Goal: Task Accomplishment & Management: Complete application form

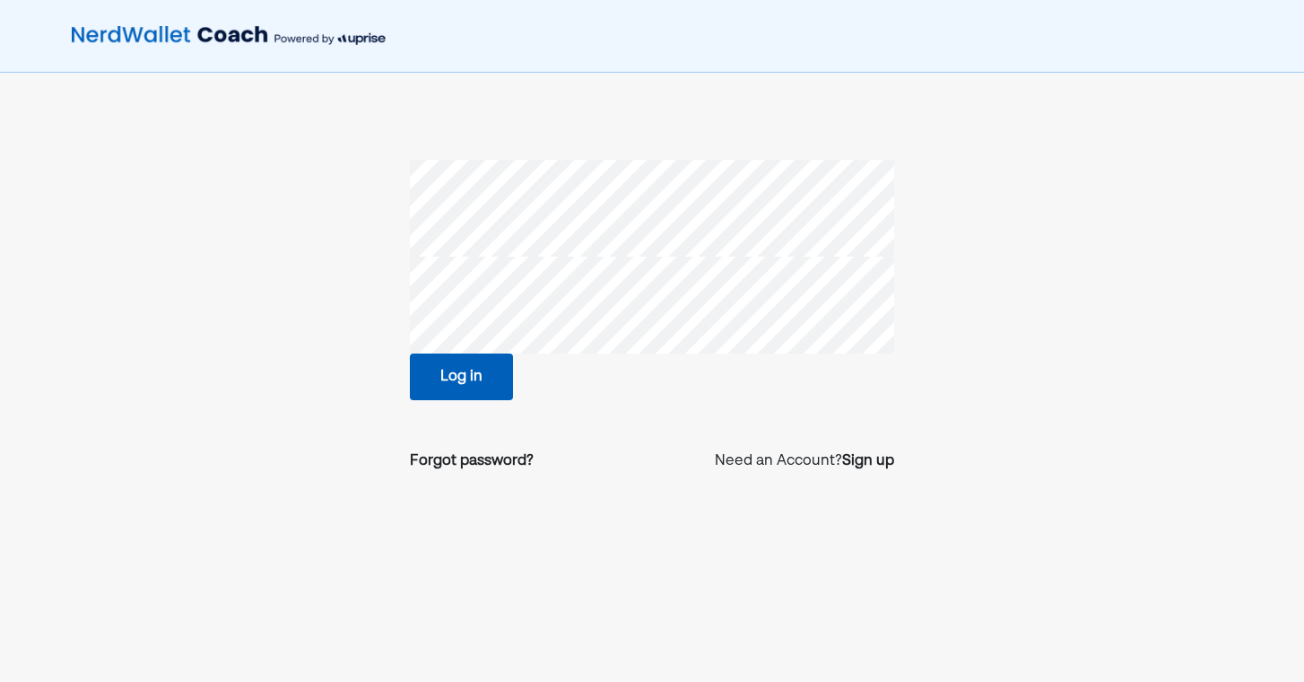
click at [615, 362] on div "Log in" at bounding box center [652, 376] width 484 height 47
click at [510, 461] on div "Forgot password?" at bounding box center [472, 461] width 124 height 22
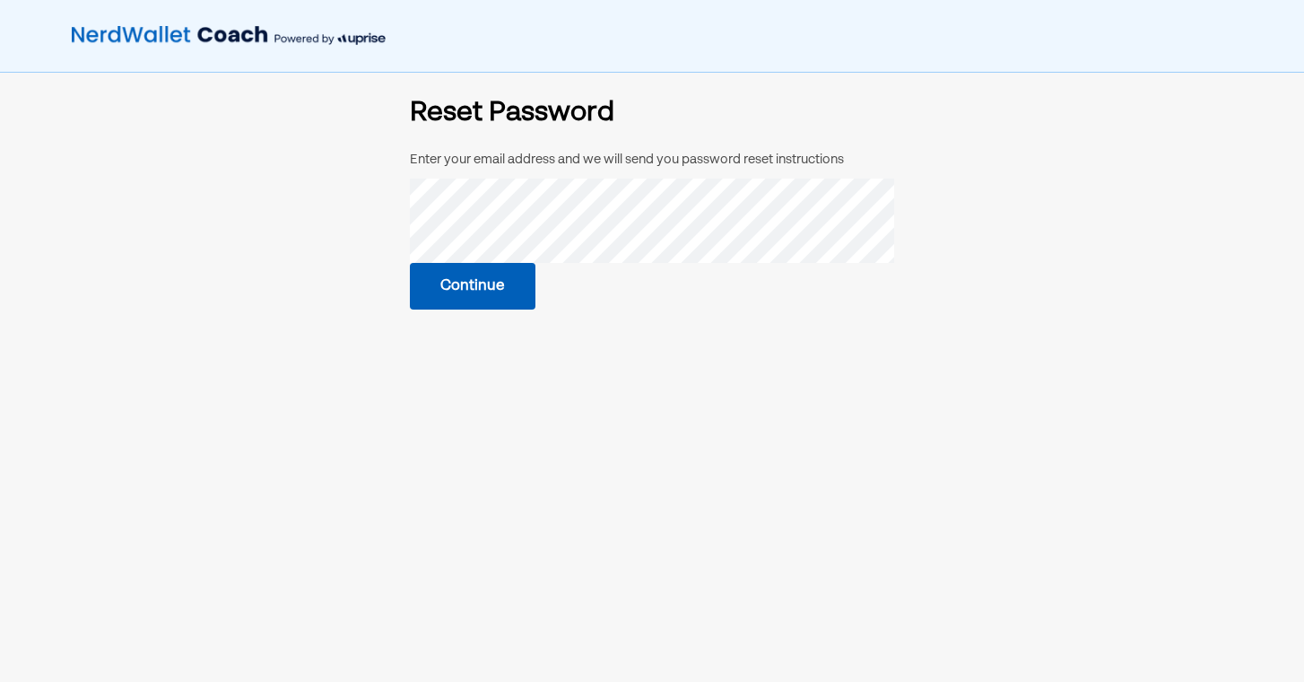
click at [491, 292] on button "Continue" at bounding box center [473, 286] width 126 height 47
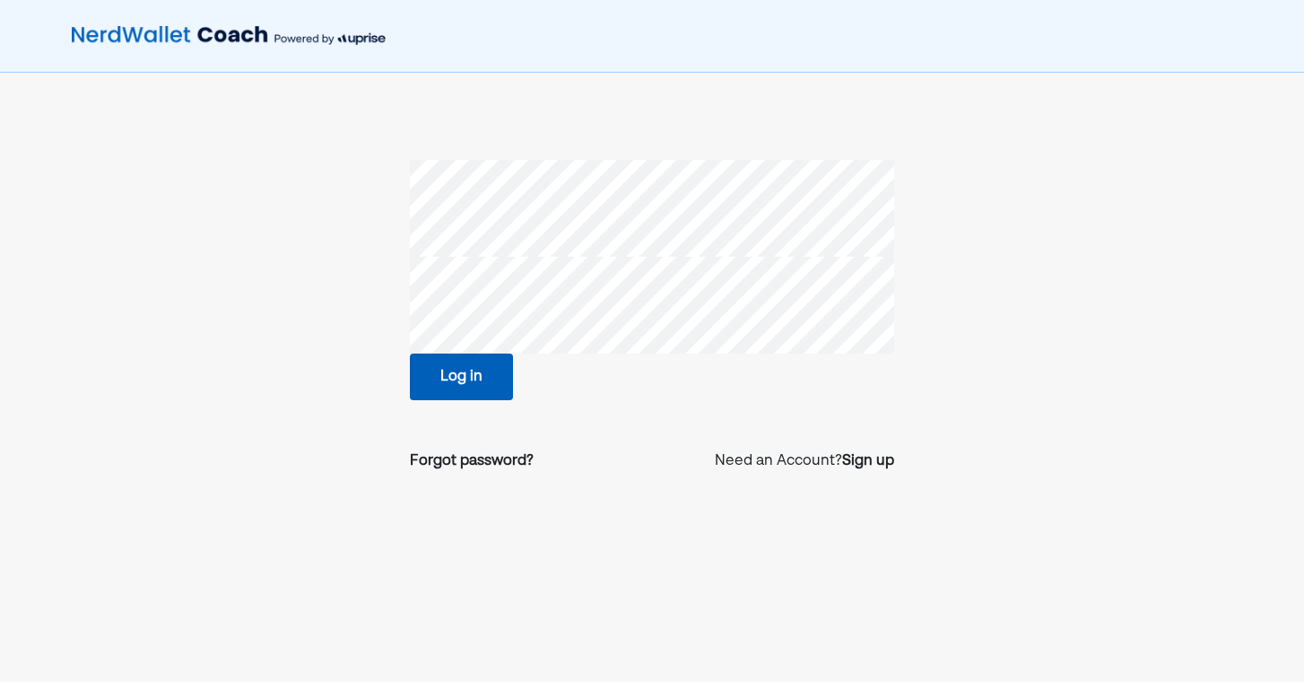
click at [663, 134] on div "Log in Forgot password? Need an Account? Sign up" at bounding box center [652, 385] width 1304 height 770
click at [495, 388] on button "Log in" at bounding box center [461, 376] width 103 height 47
click at [466, 380] on button "Log in" at bounding box center [461, 376] width 103 height 47
click at [473, 462] on div "Forgot password?" at bounding box center [472, 461] width 124 height 22
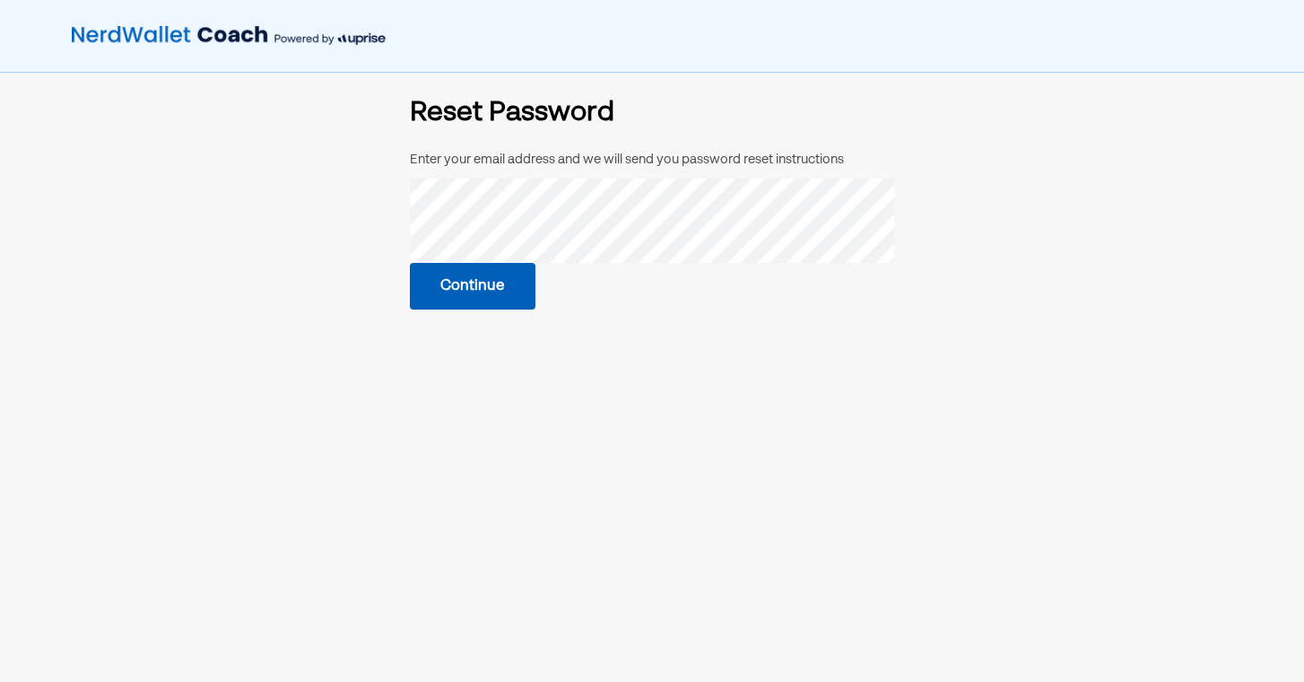
click at [497, 292] on button "Continue" at bounding box center [473, 286] width 126 height 47
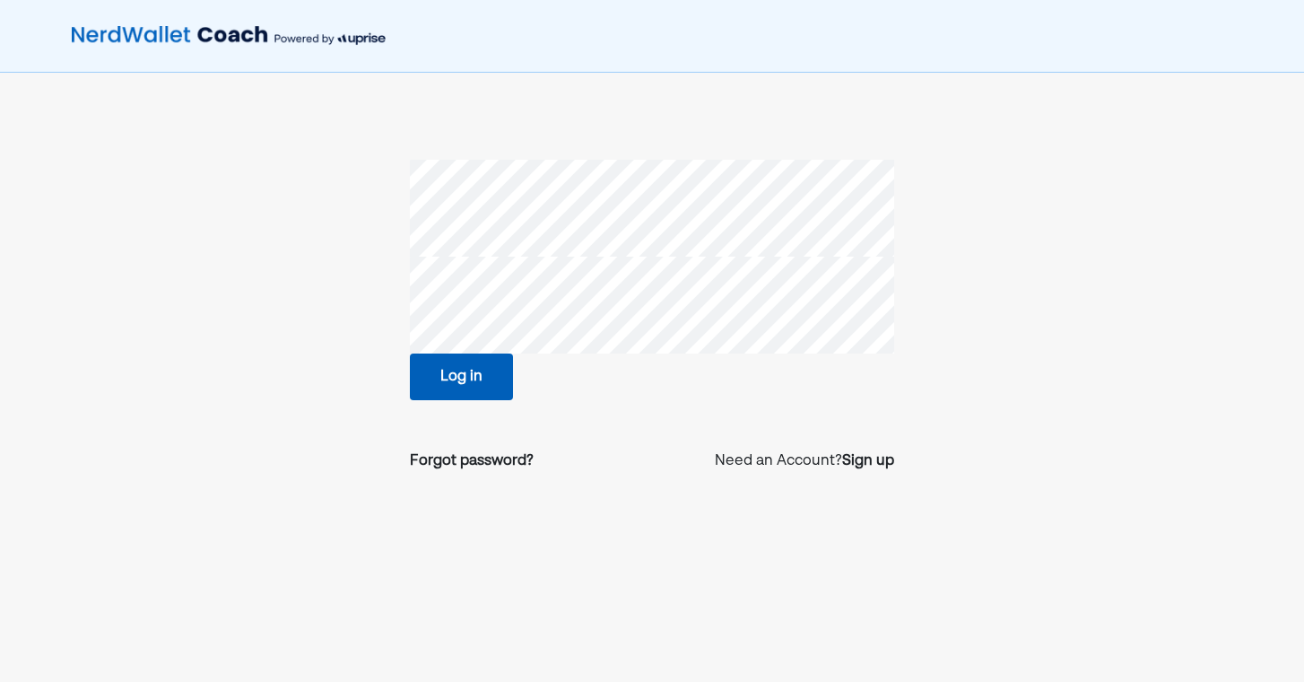
click at [470, 385] on button "Log in" at bounding box center [461, 376] width 103 height 47
click at [463, 372] on button "Log in" at bounding box center [461, 376] width 103 height 47
click at [485, 379] on button "Log in" at bounding box center [461, 376] width 103 height 47
click at [696, 383] on div "Log in" at bounding box center [652, 376] width 484 height 47
click at [475, 368] on button "Log in" at bounding box center [461, 376] width 103 height 47
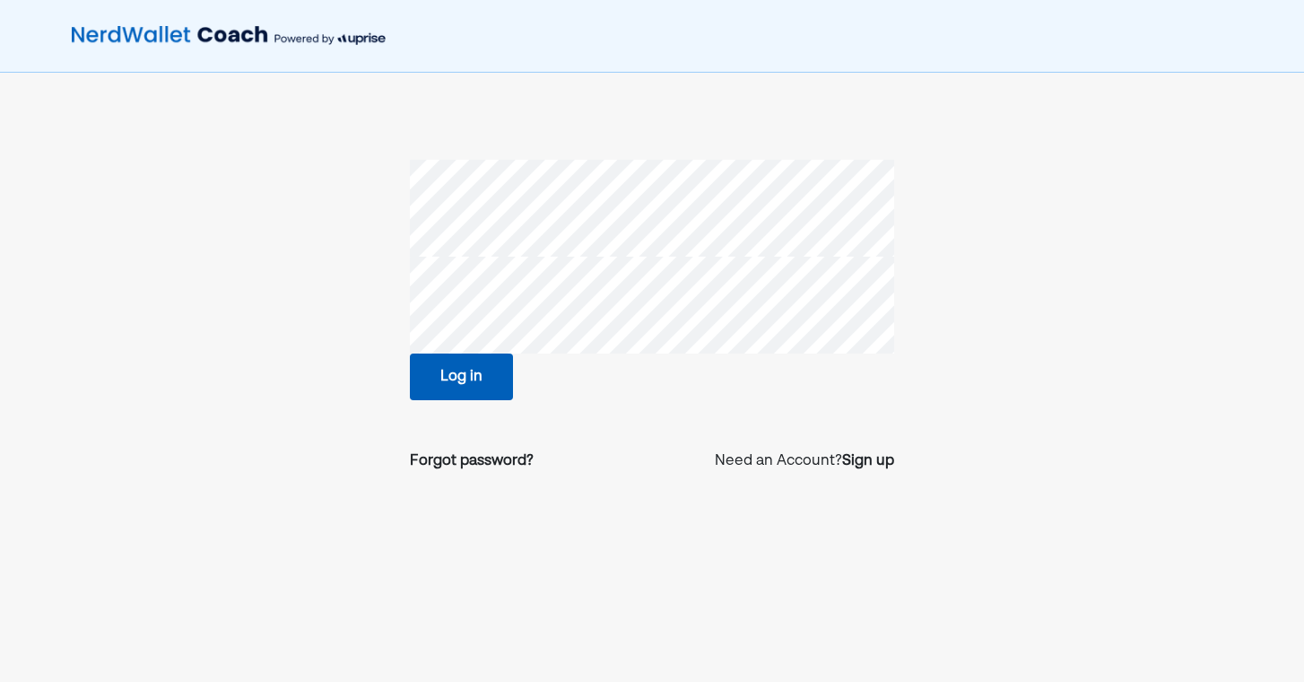
click at [429, 364] on button "Log in" at bounding box center [461, 376] width 103 height 47
click at [460, 386] on button "Log in" at bounding box center [461, 376] width 103 height 47
click at [449, 456] on div "Forgot password?" at bounding box center [472, 461] width 124 height 22
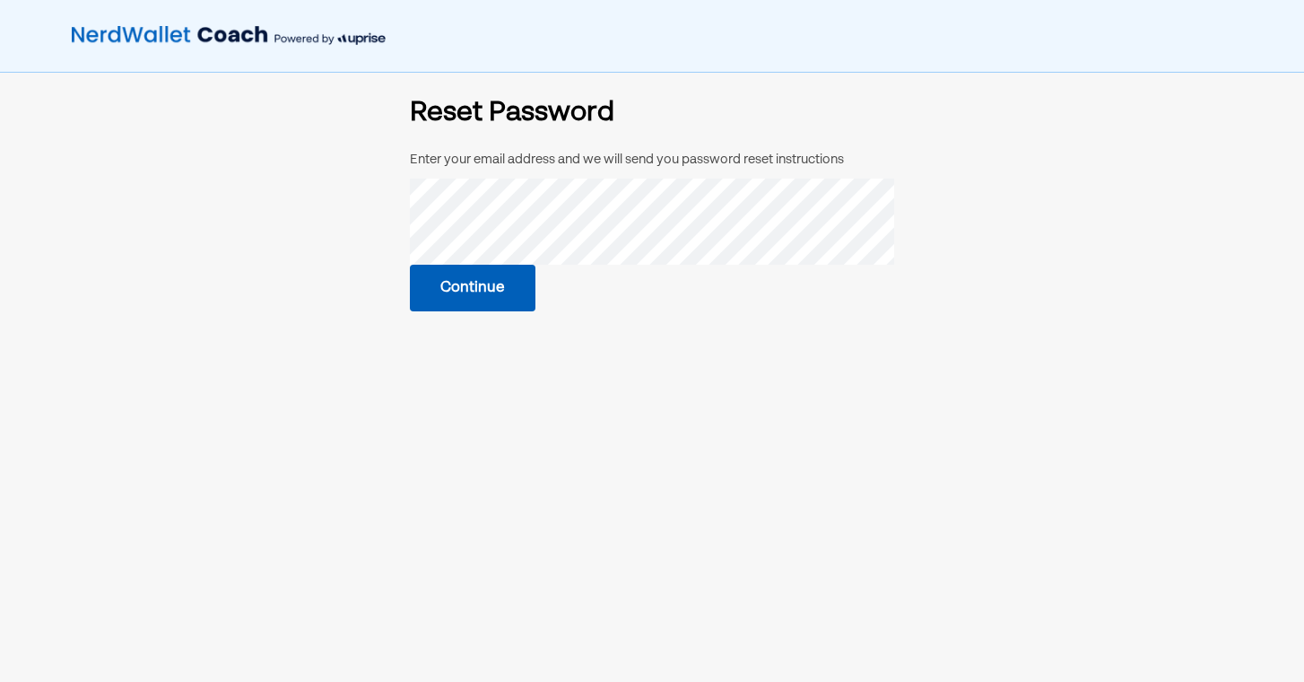
click at [477, 285] on button "Continue" at bounding box center [473, 288] width 126 height 47
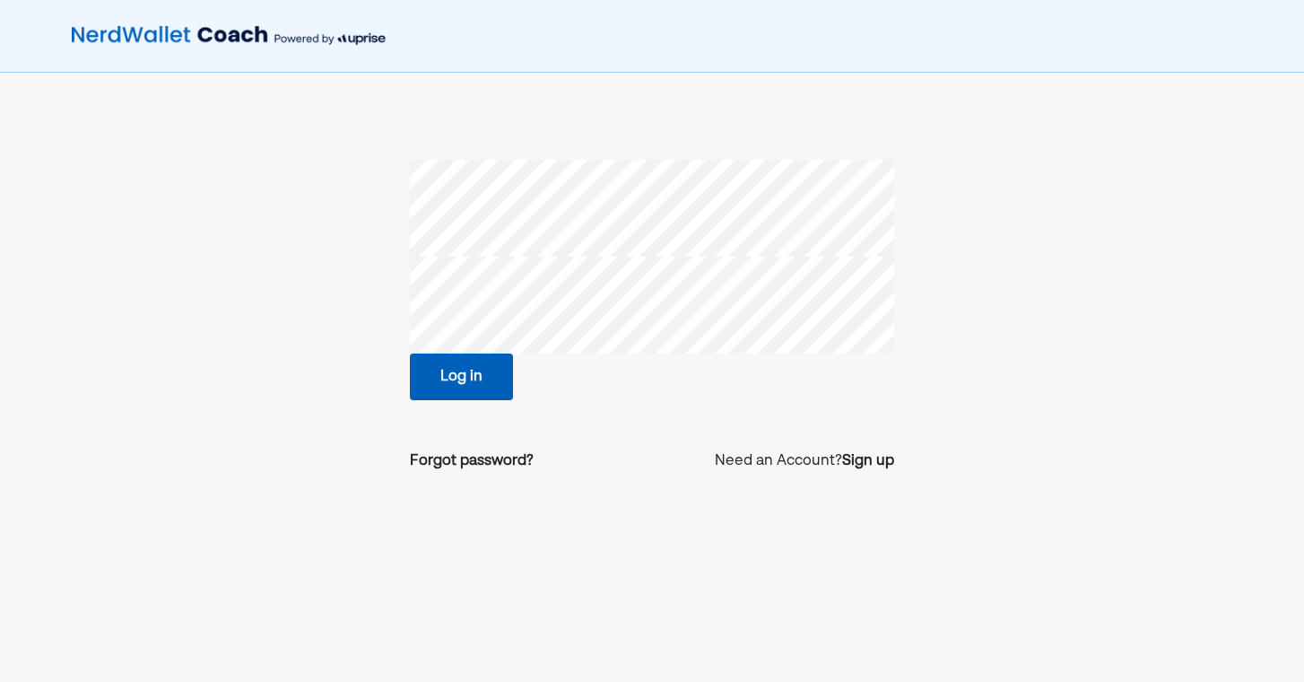
click at [476, 377] on button "Log in" at bounding box center [461, 376] width 103 height 47
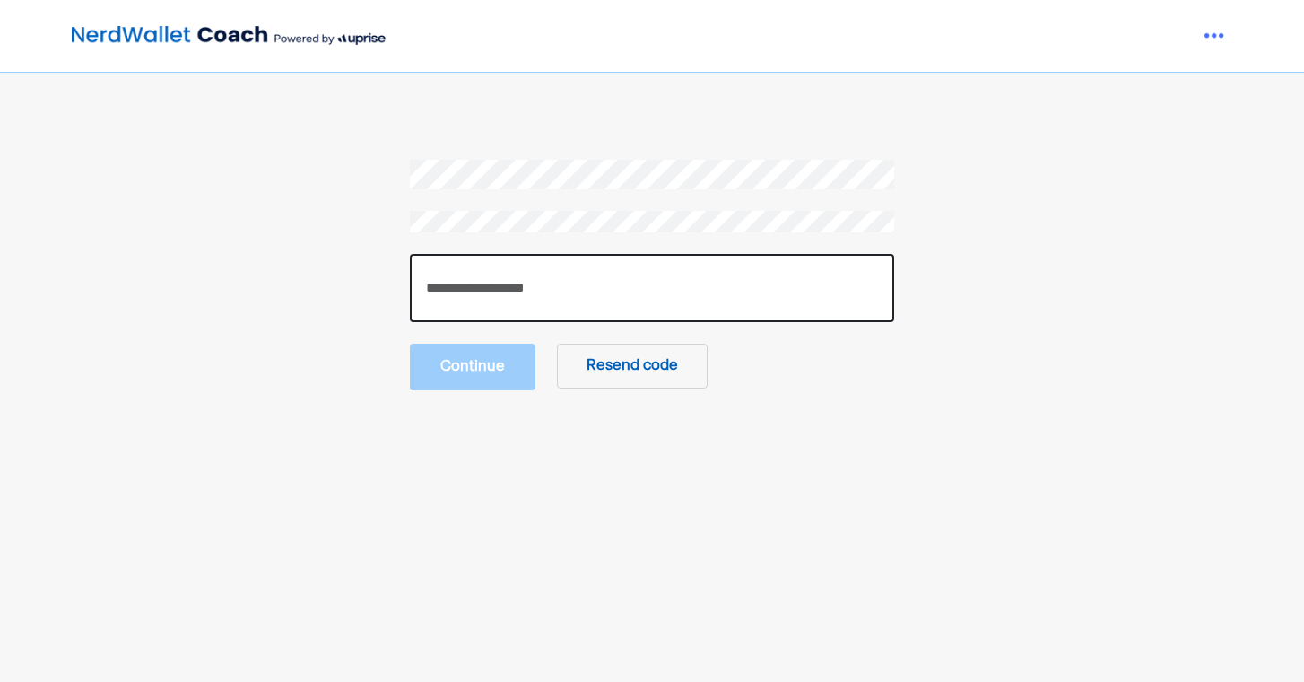
click at [572, 283] on input "number" at bounding box center [652, 288] width 484 height 68
click at [631, 285] on input "number" at bounding box center [652, 288] width 484 height 68
paste input "******"
type input "******"
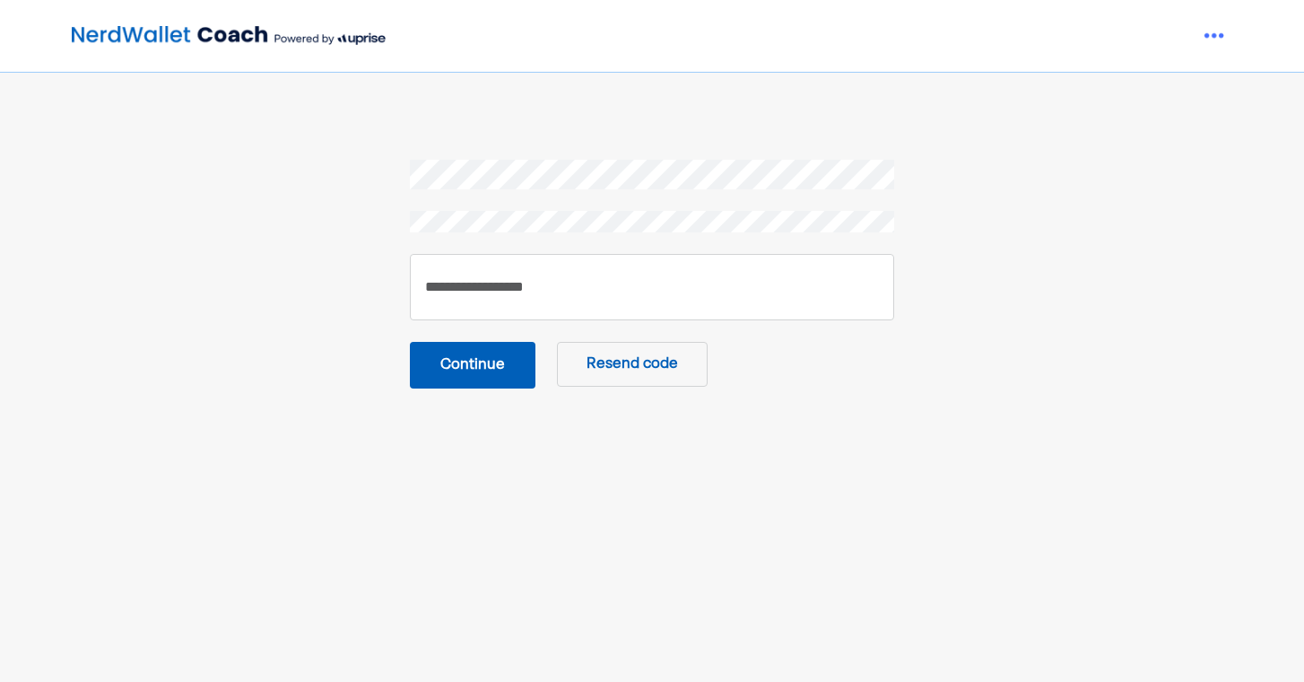
click at [489, 376] on button "Continue" at bounding box center [473, 365] width 126 height 47
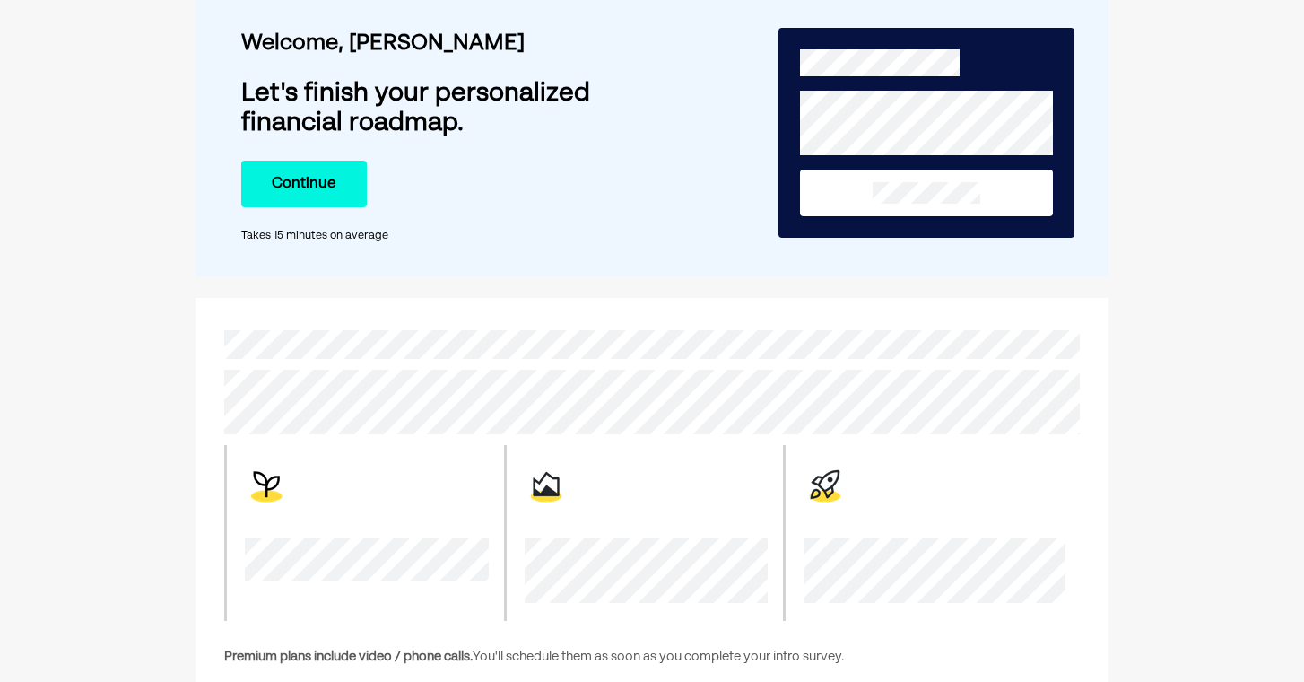
scroll to position [84, 0]
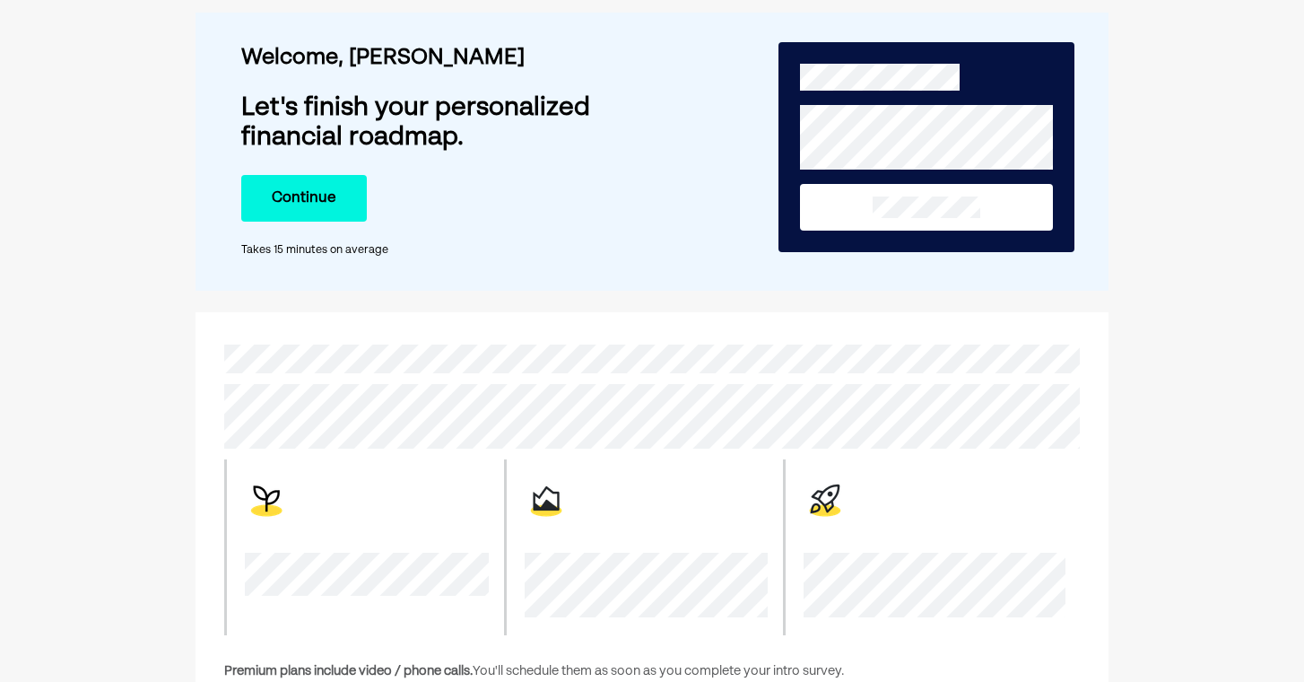
click at [318, 196] on button "Continue" at bounding box center [304, 198] width 126 height 47
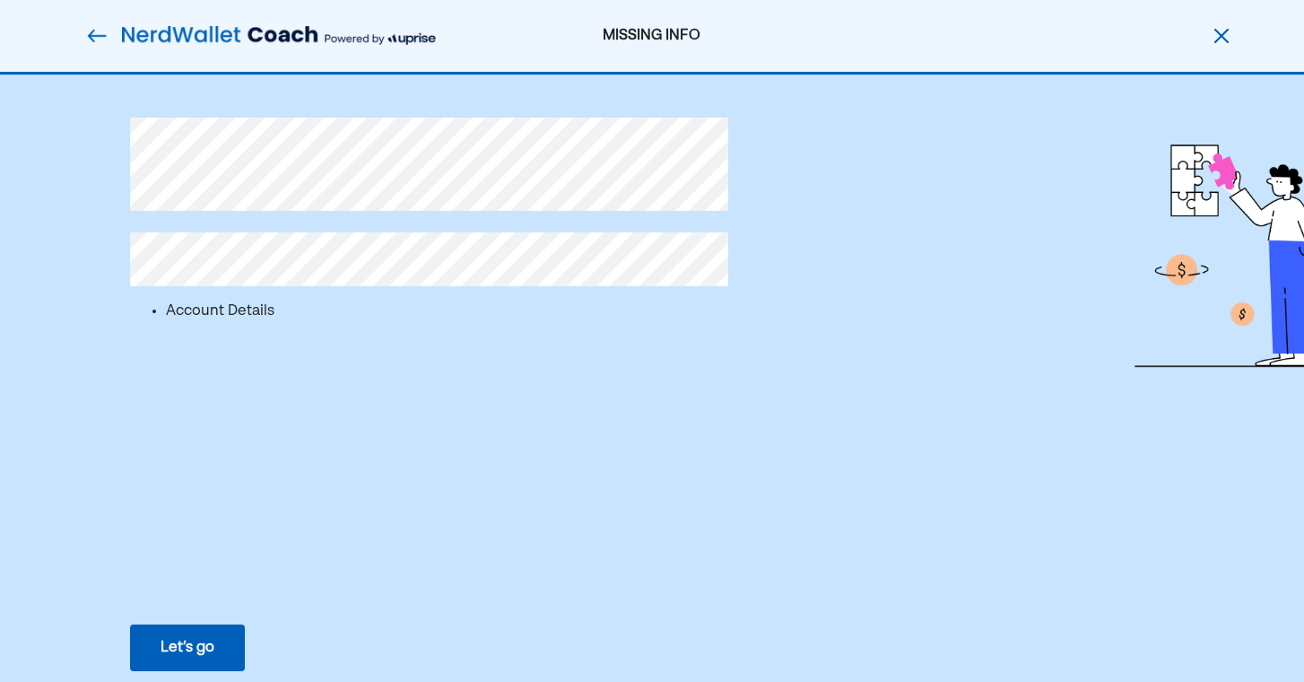
scroll to position [0, 0]
click at [201, 639] on div "Let’s go" at bounding box center [188, 648] width 54 height 22
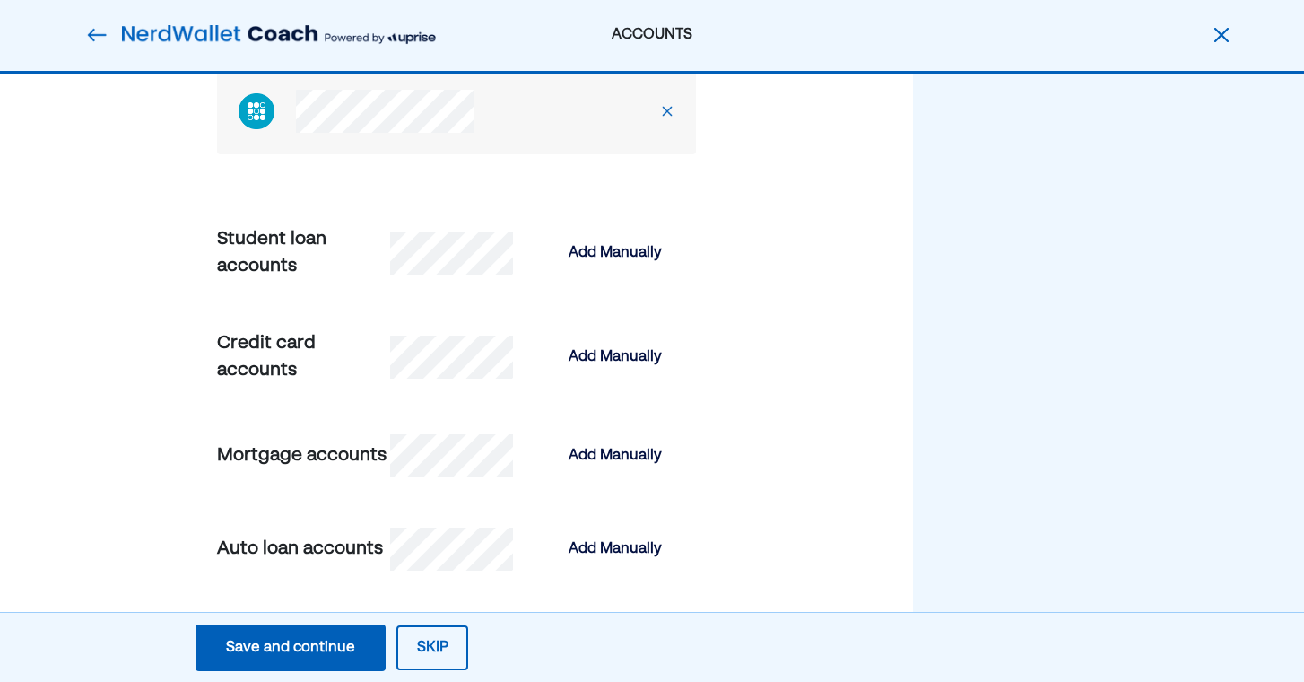
scroll to position [795, 0]
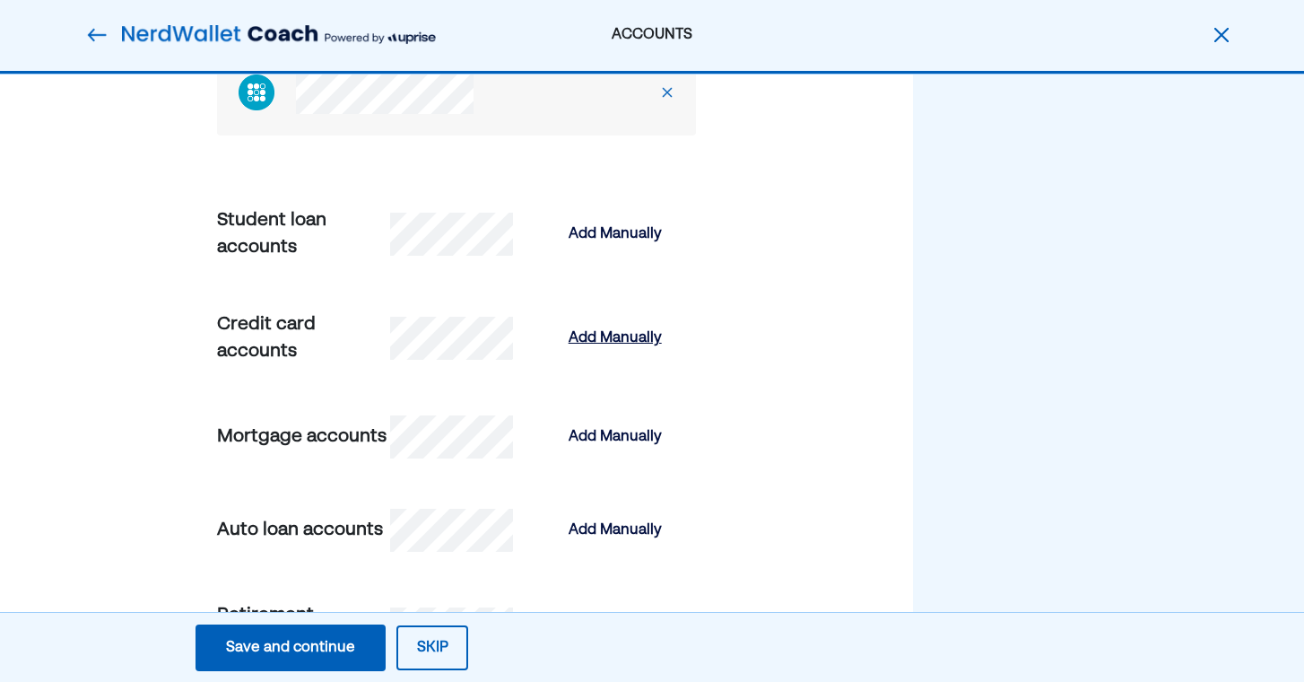
click at [585, 349] on div "Add Manually" at bounding box center [615, 338] width 93 height 22
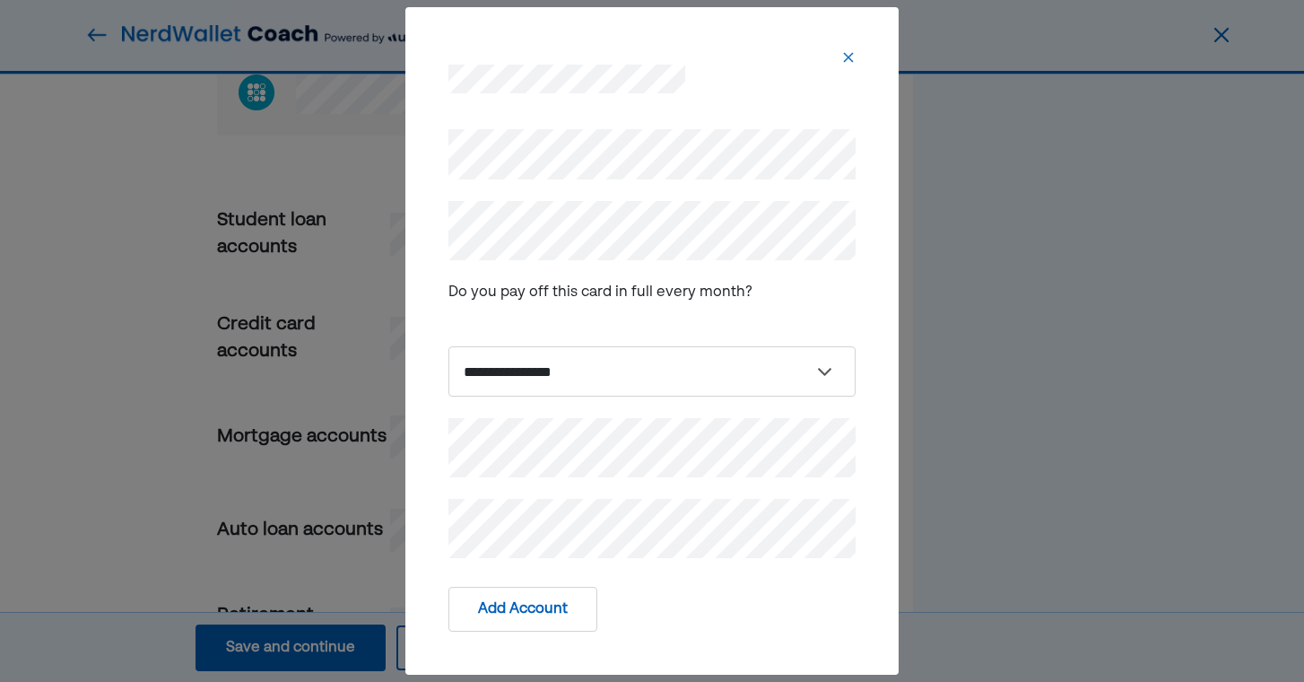
click at [651, 302] on div "Do you pay off this card in full every month?" at bounding box center [601, 293] width 304 height 22
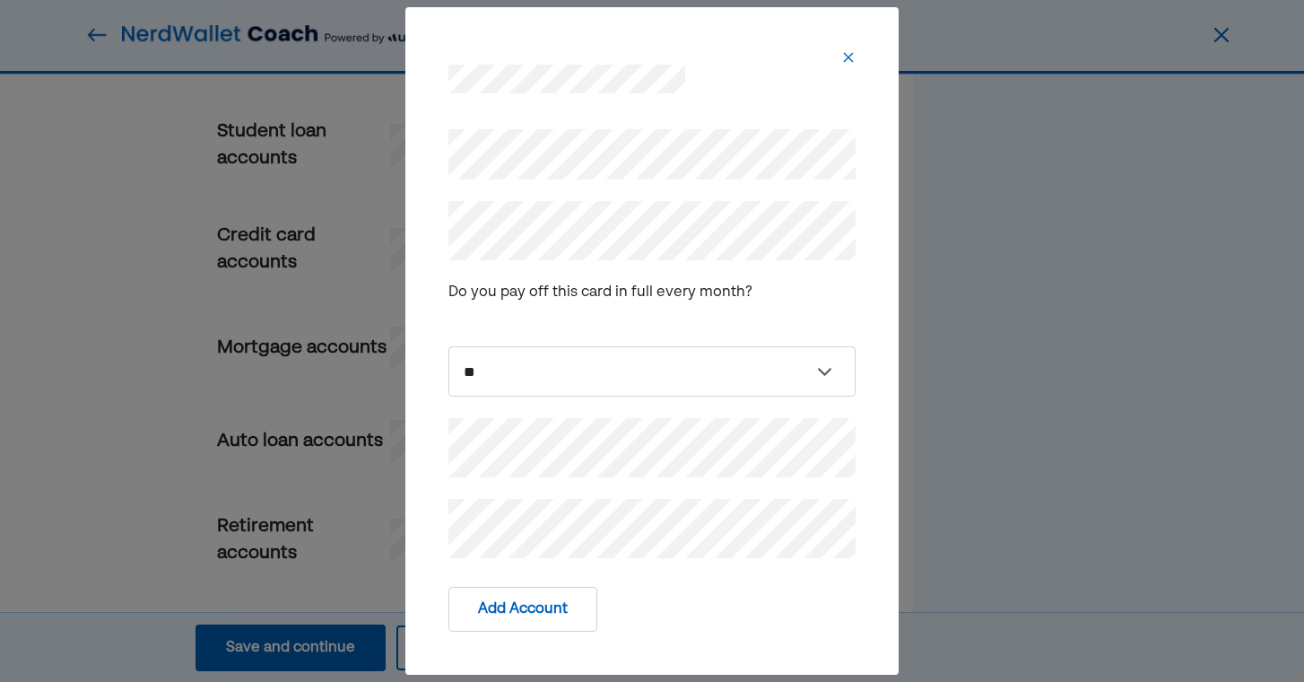
scroll to position [884, 0]
select select "****"
click at [579, 327] on div "**********" at bounding box center [652, 328] width 407 height 136
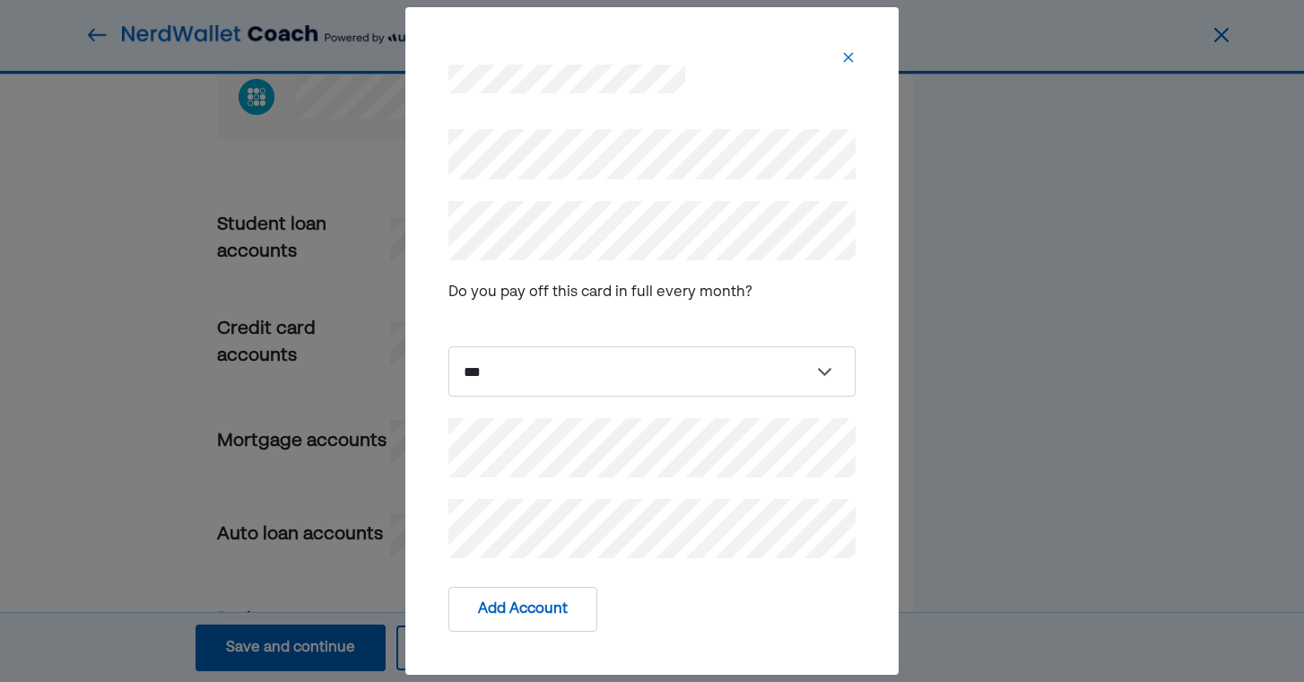
scroll to position [768, 0]
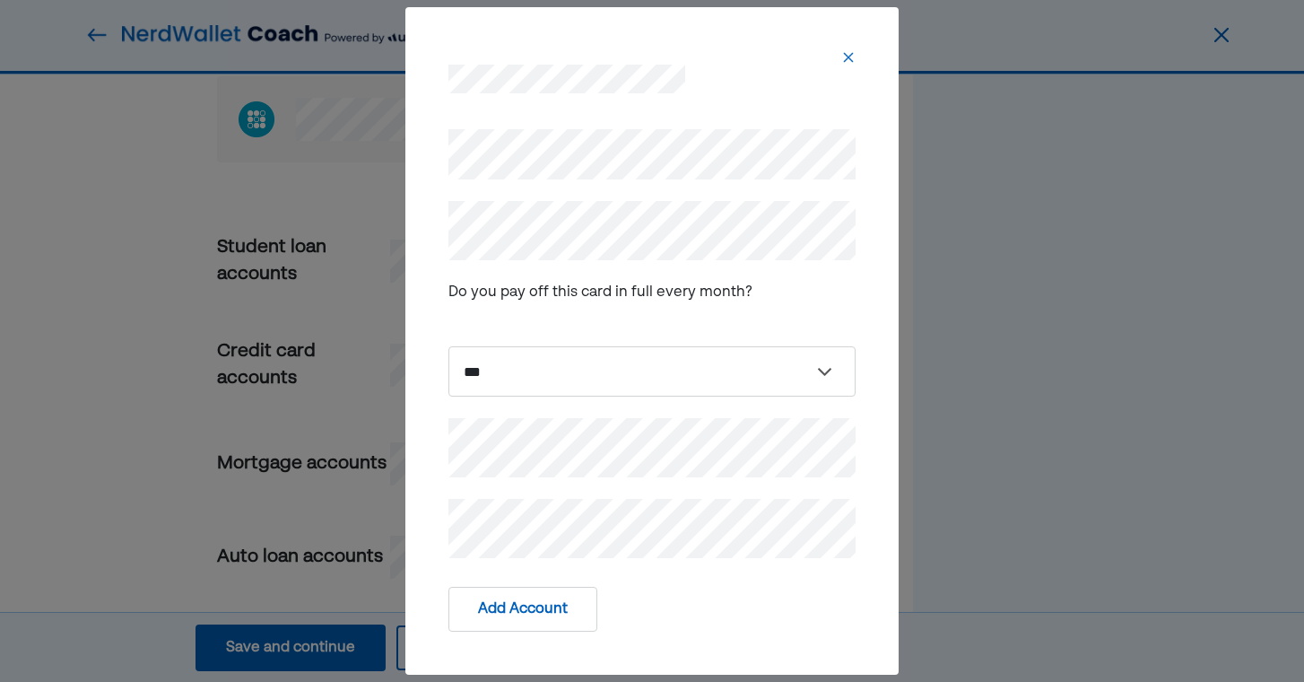
click at [852, 56] on img at bounding box center [848, 57] width 14 height 14
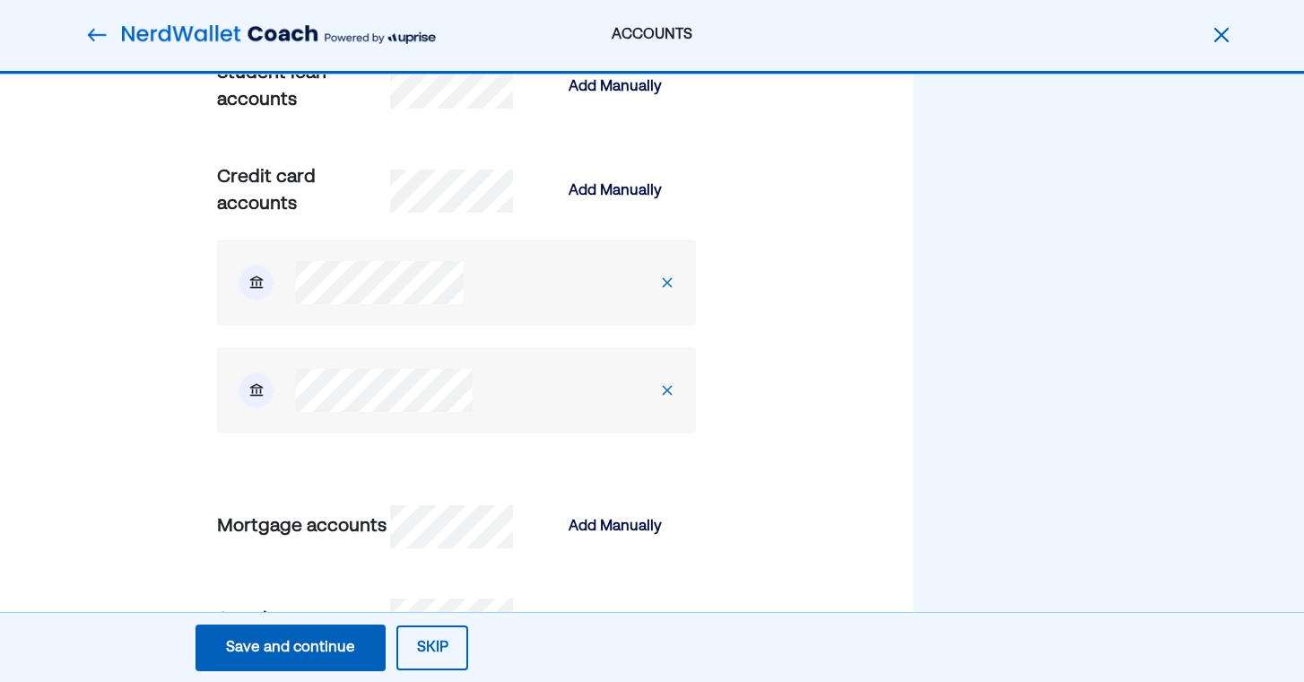
scroll to position [1065, 0]
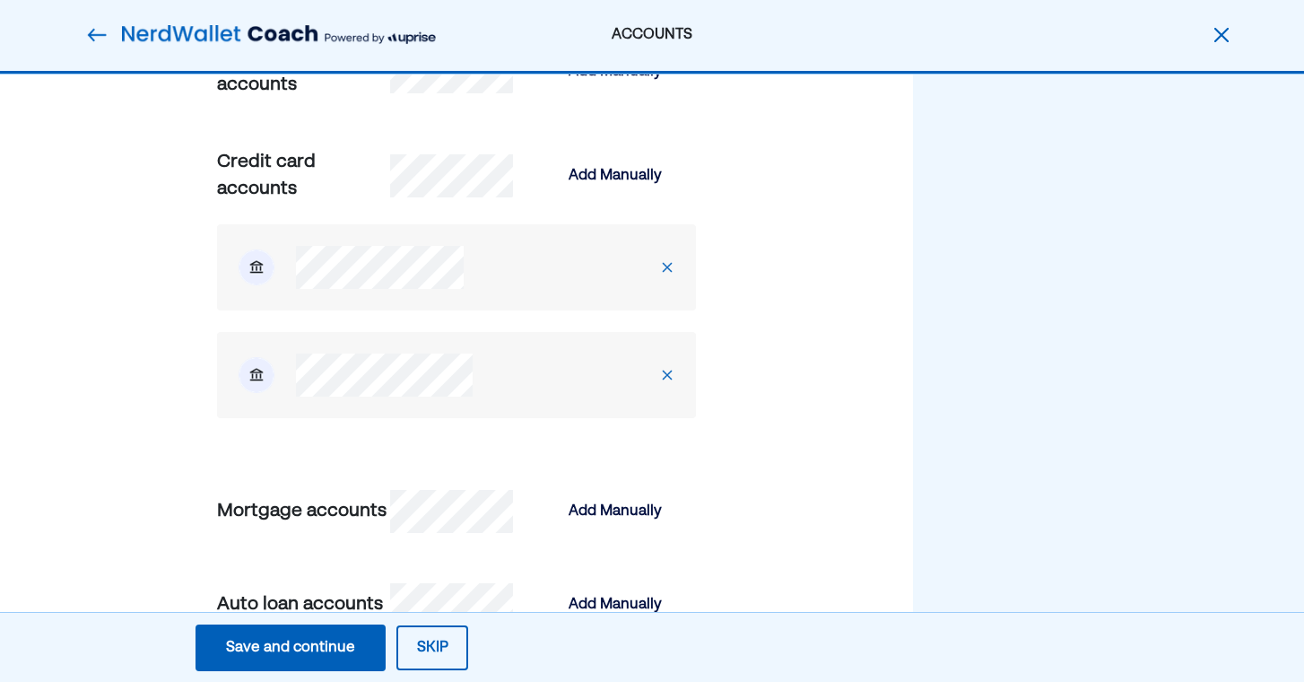
click at [479, 396] on div at bounding box center [396, 374] width 359 height 43
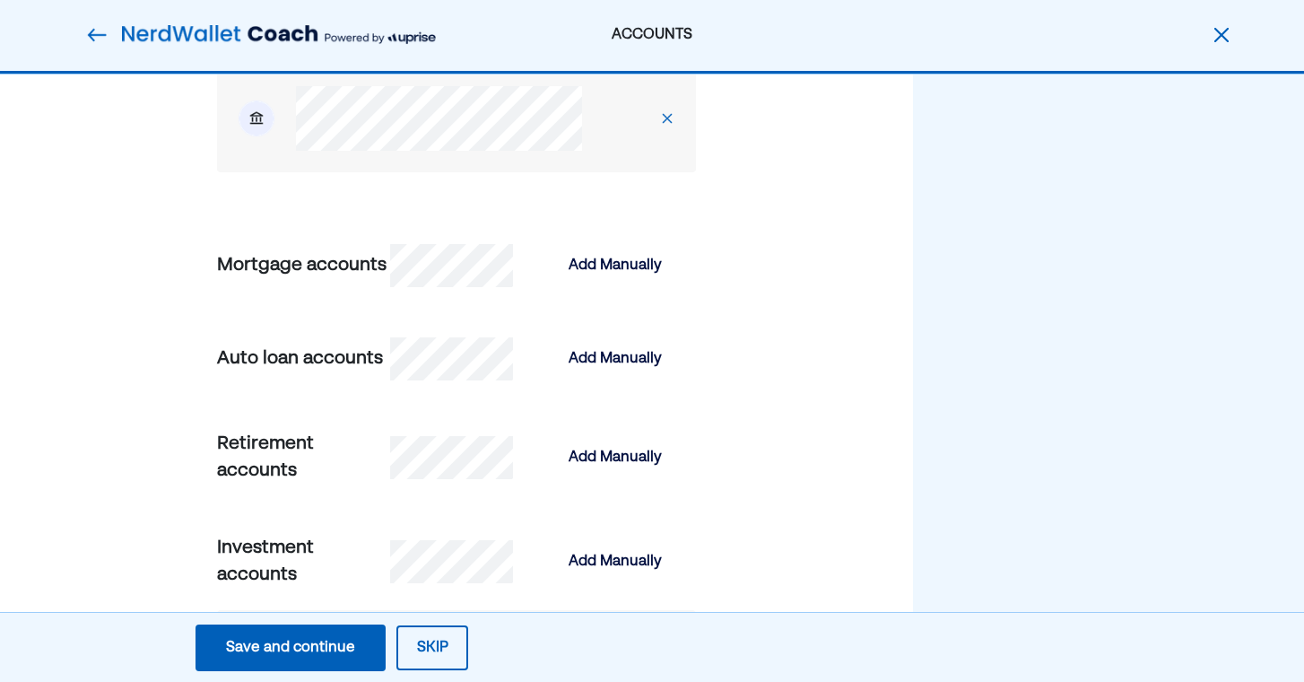
scroll to position [1695, 0]
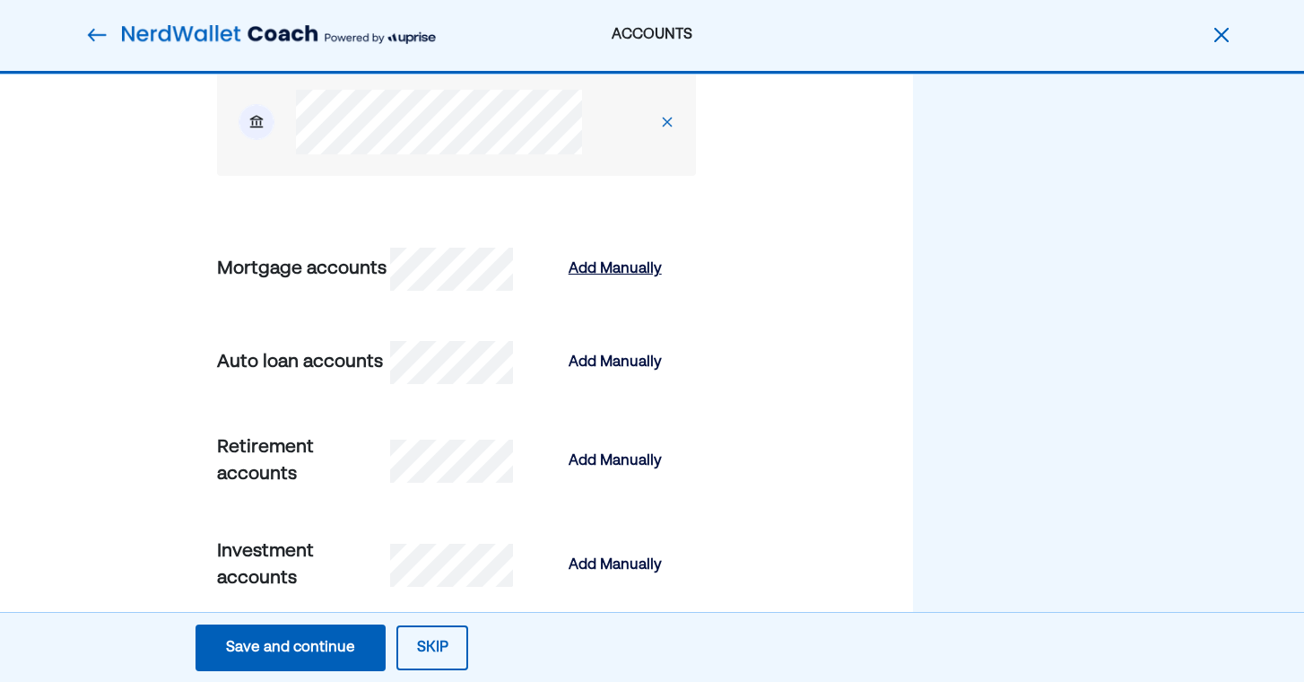
click at [611, 280] on div "Add Manually" at bounding box center [615, 269] width 93 height 22
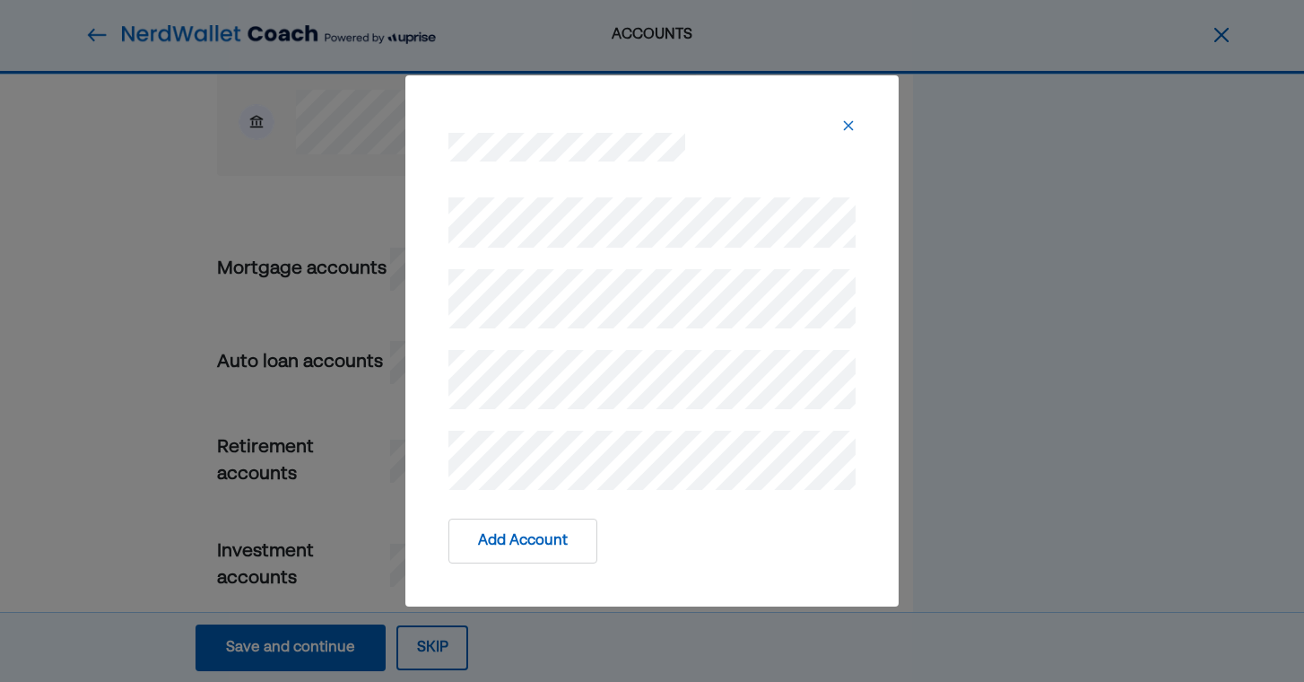
click at [888, 402] on div "Add Account" at bounding box center [651, 340] width 493 height 531
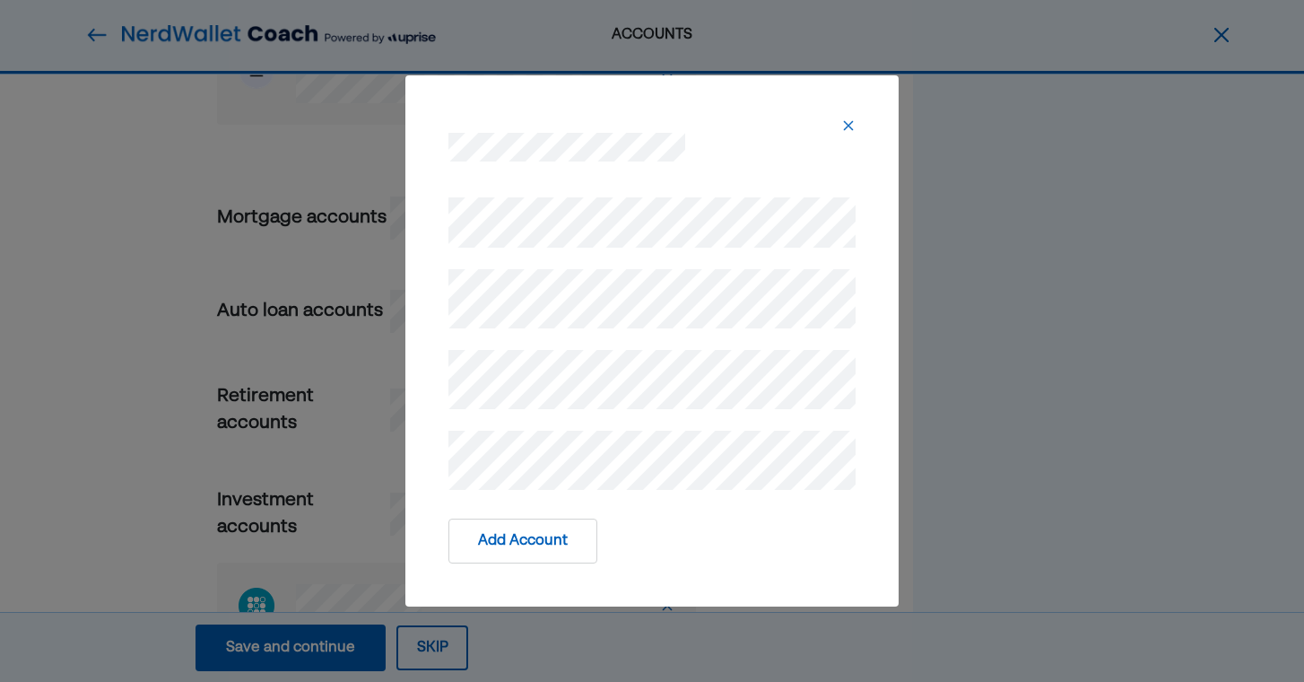
scroll to position [1741, 0]
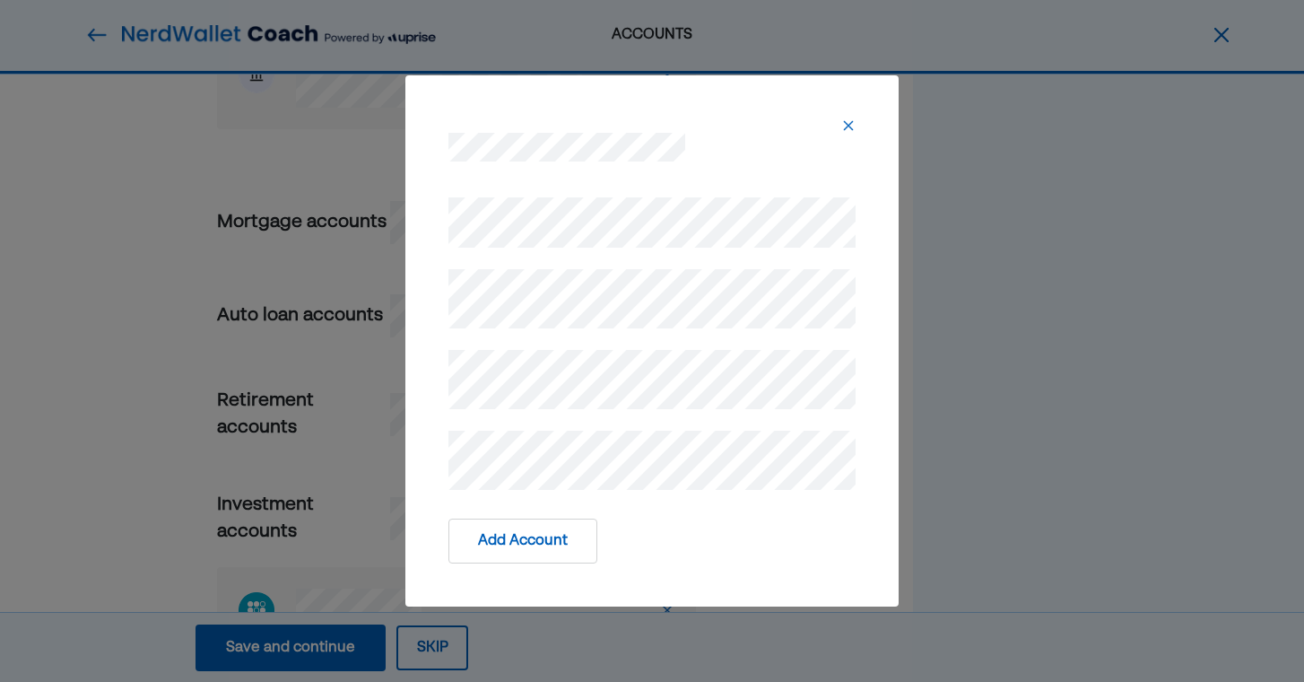
click at [522, 543] on button "Add Account" at bounding box center [523, 540] width 149 height 45
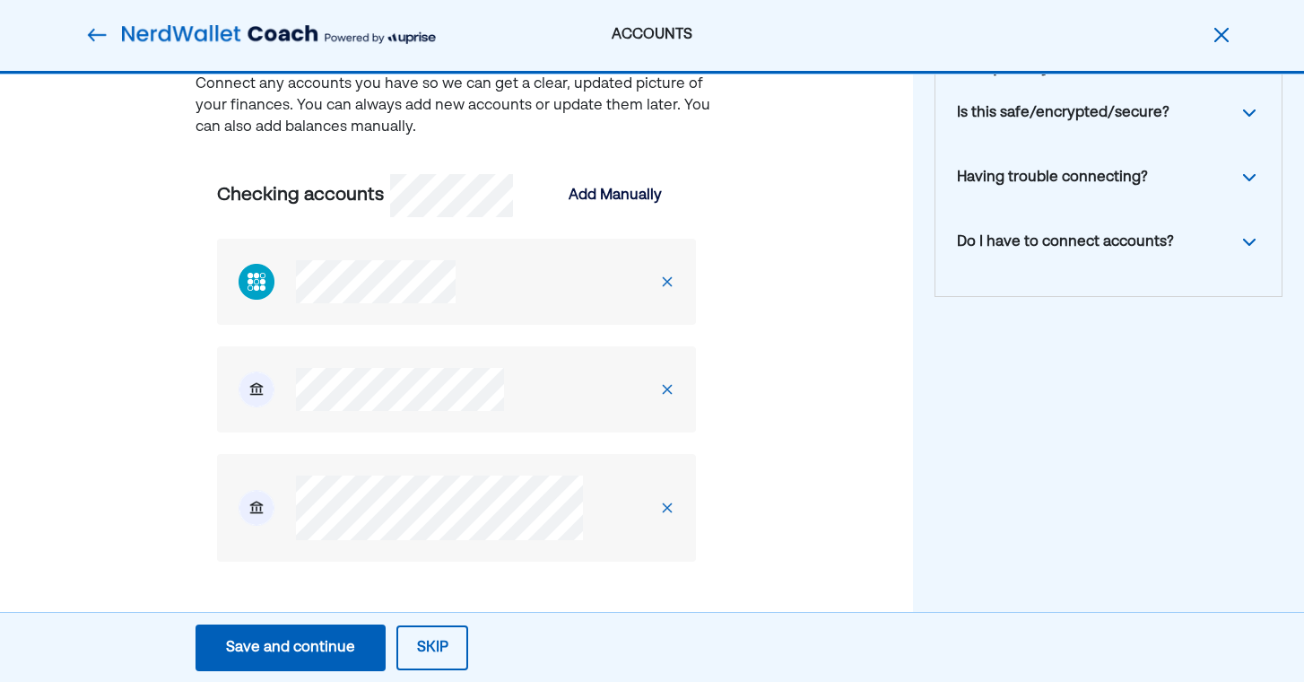
scroll to position [165, 0]
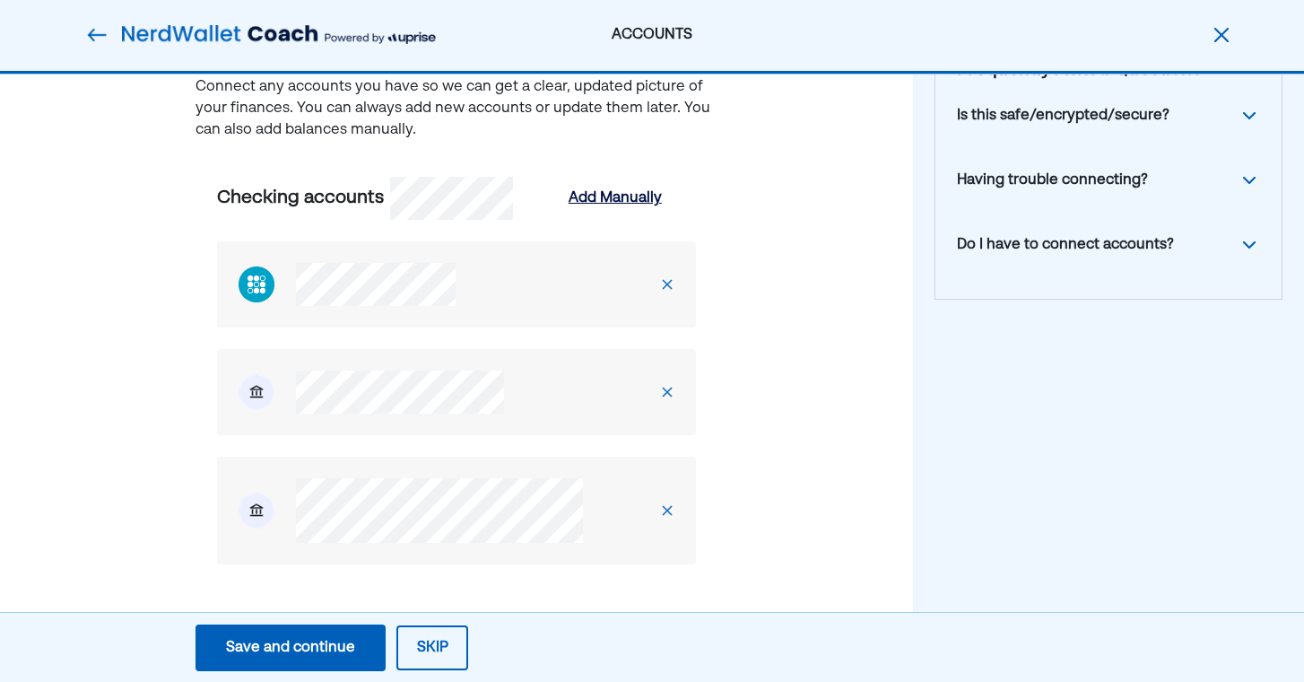
click at [610, 200] on div "Add Manually" at bounding box center [615, 198] width 93 height 22
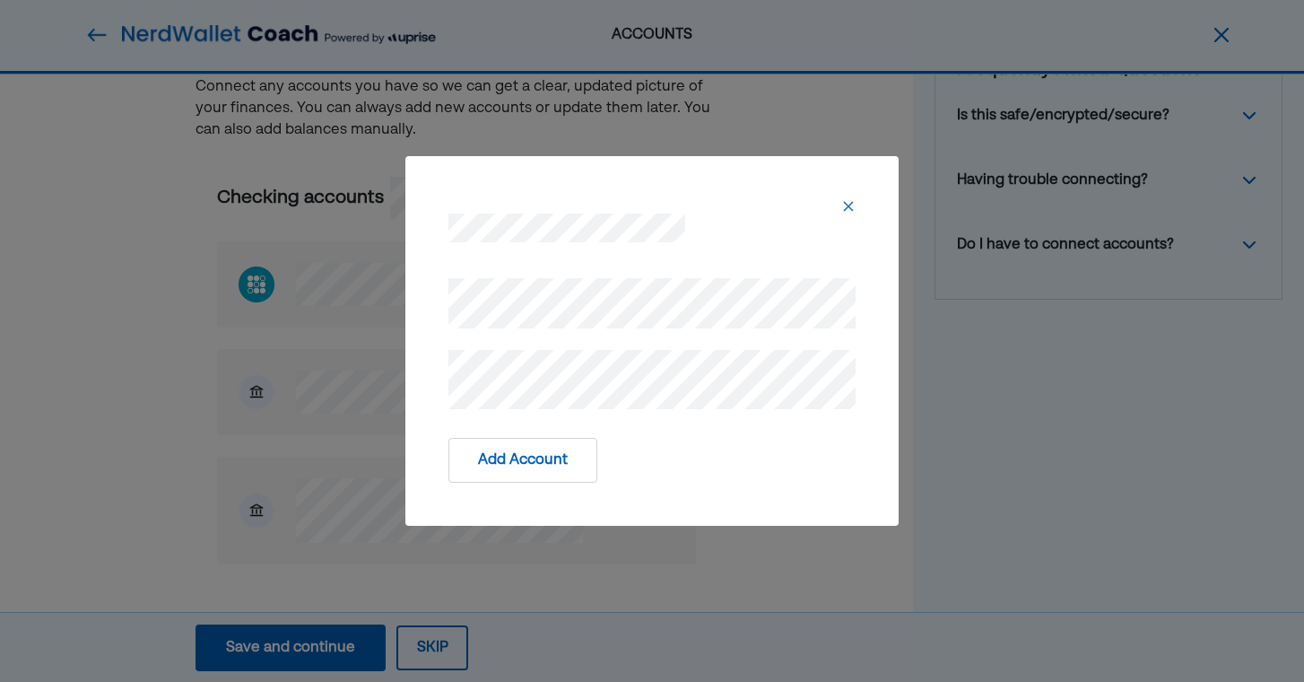
click at [849, 210] on img at bounding box center [848, 206] width 14 height 14
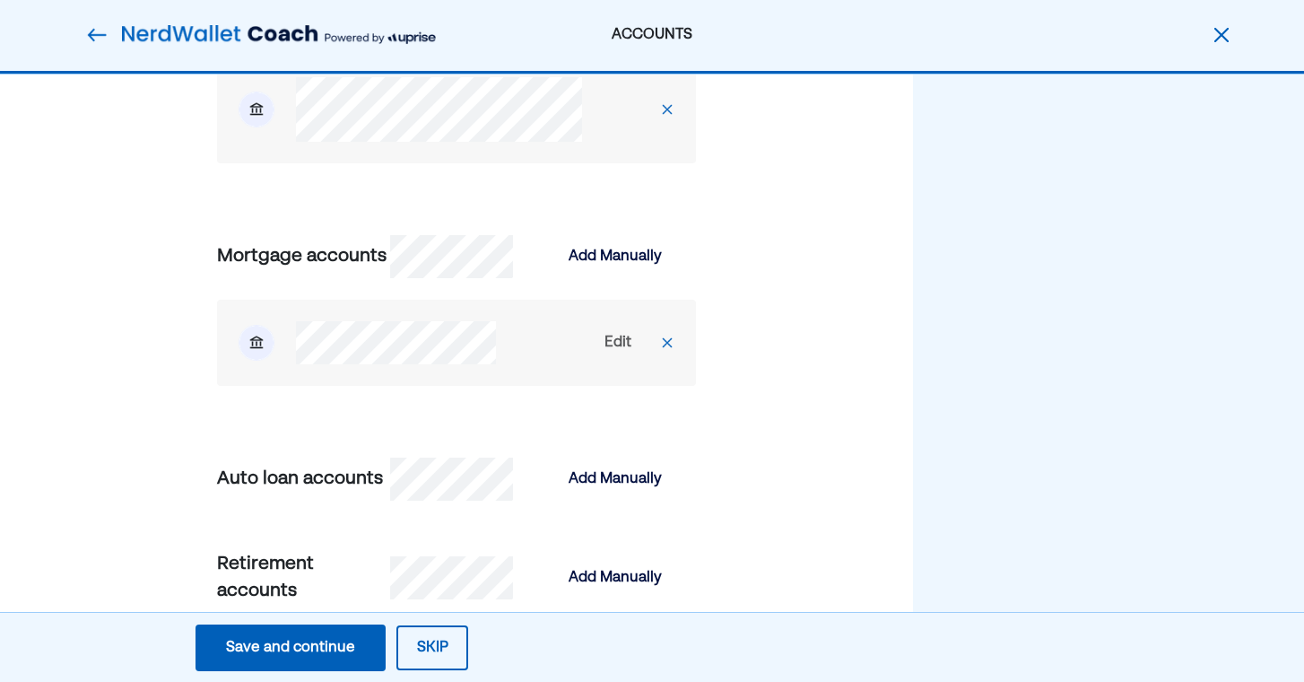
scroll to position [1656, 0]
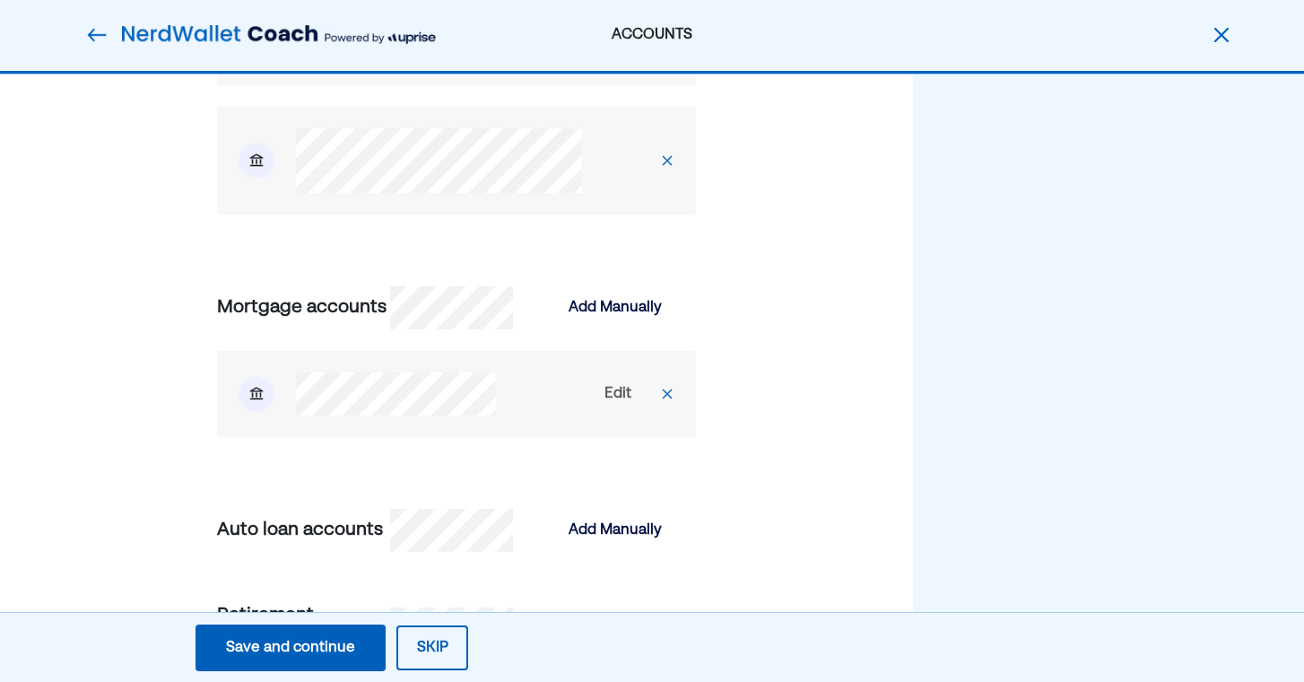
click at [671, 401] on img at bounding box center [667, 394] width 14 height 14
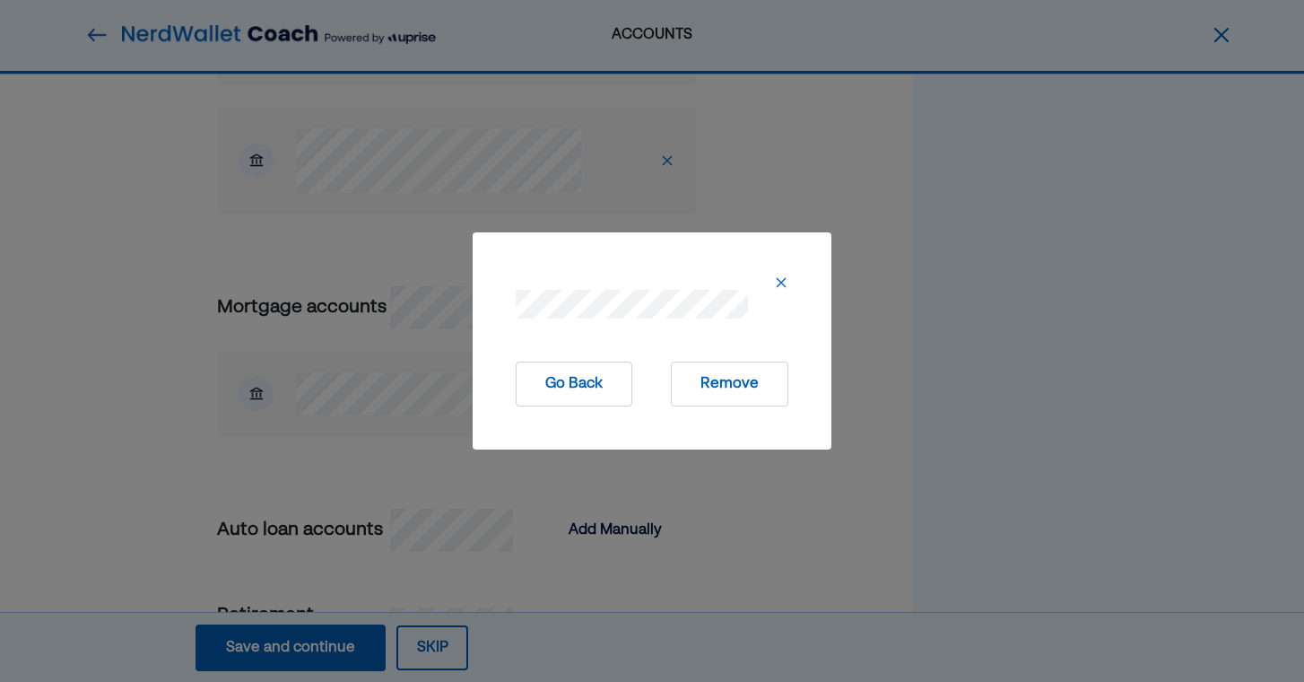
click at [707, 388] on button "Remove" at bounding box center [730, 384] width 118 height 45
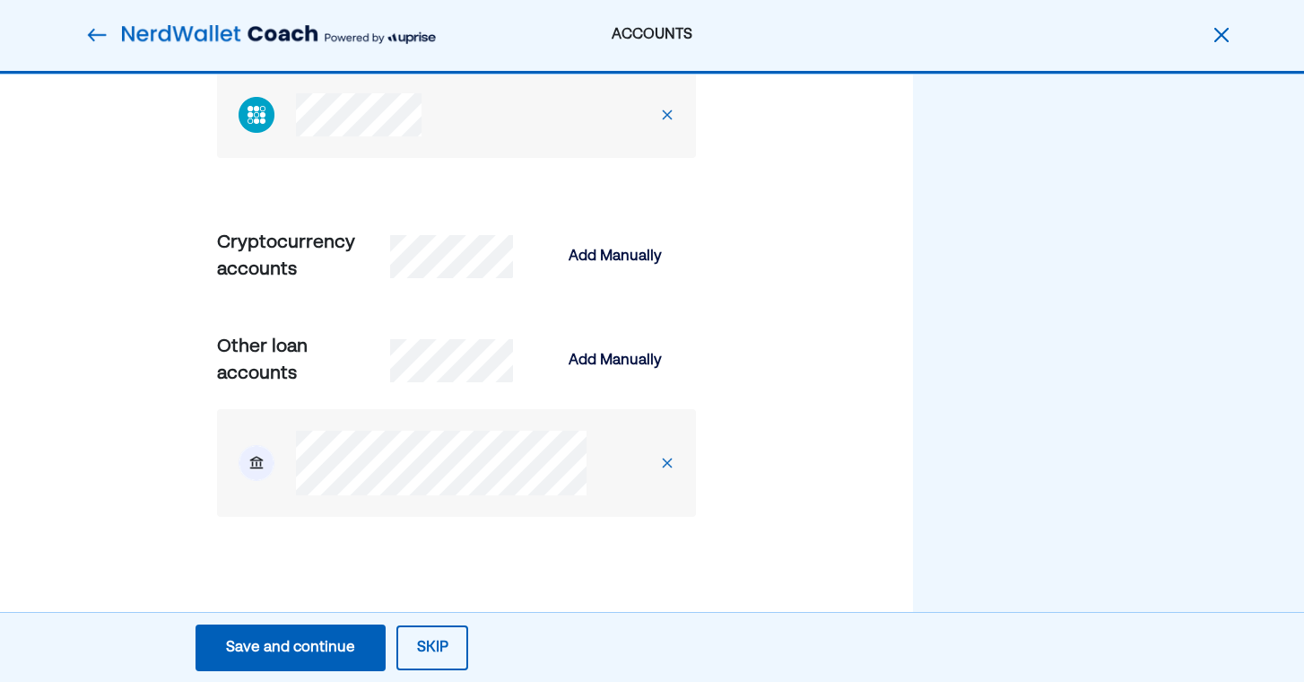
scroll to position [2278, 0]
click at [312, 649] on div "Save and continue" at bounding box center [290, 648] width 129 height 22
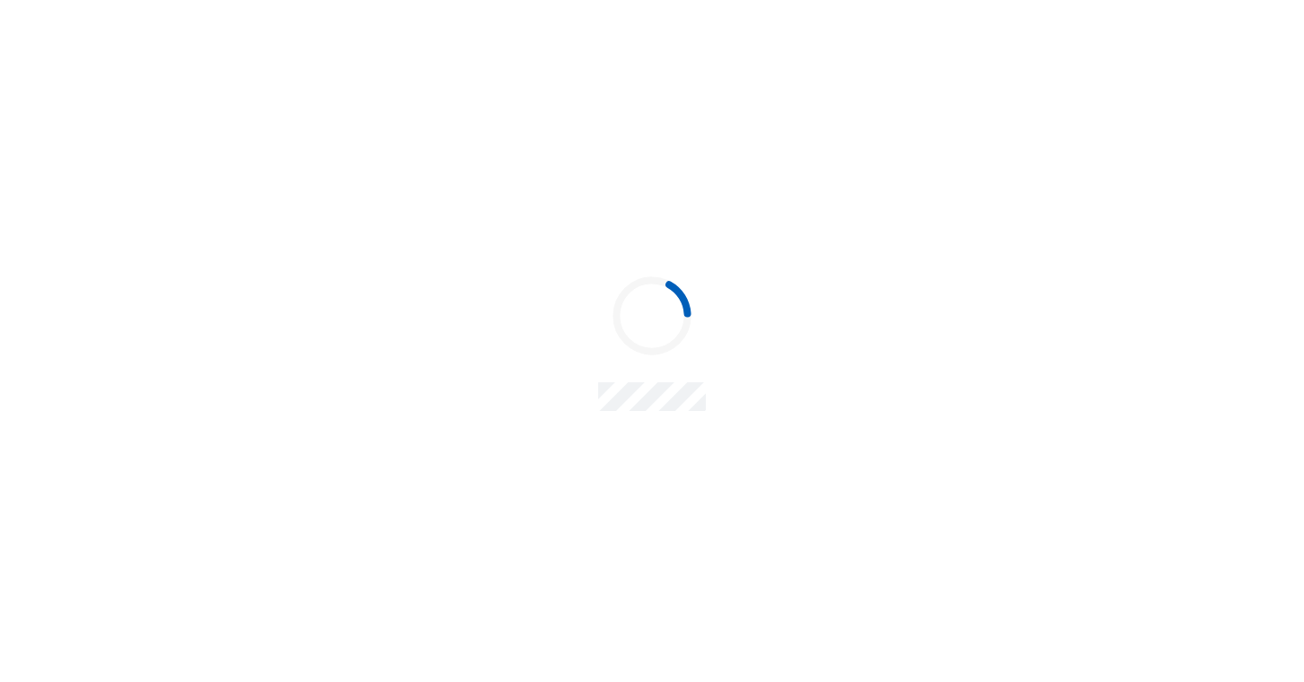
scroll to position [0, 0]
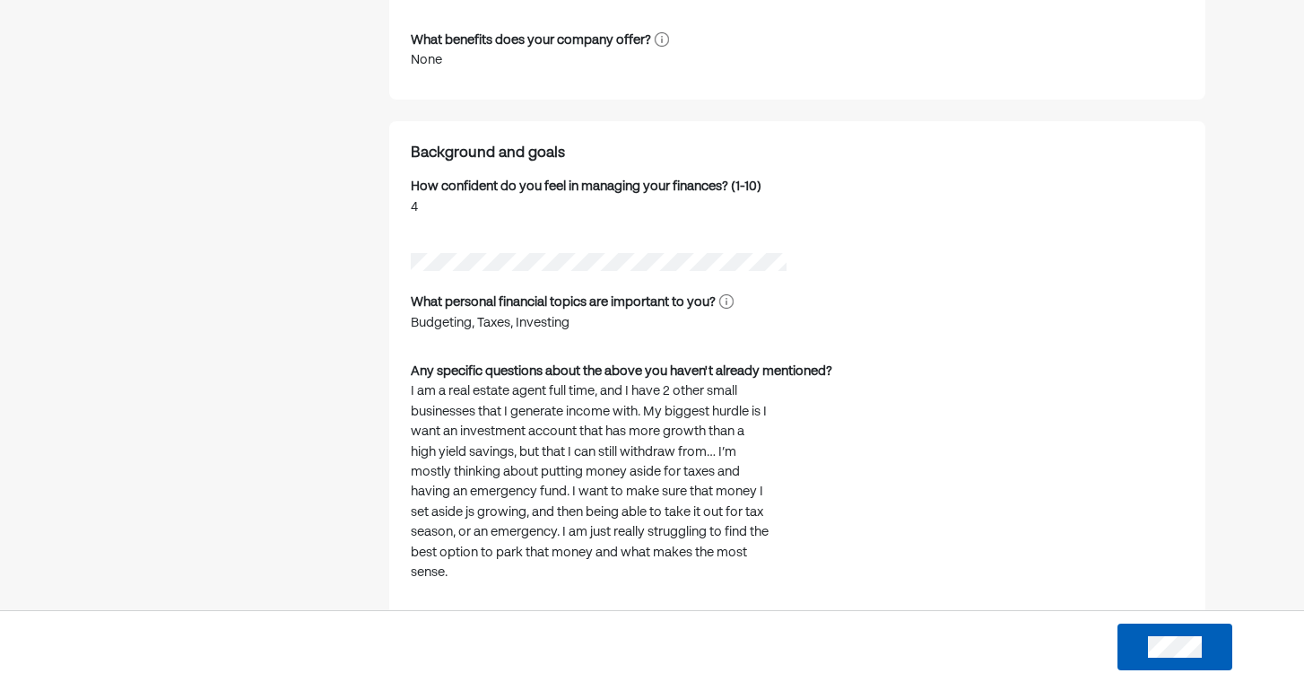
scroll to position [2435, 0]
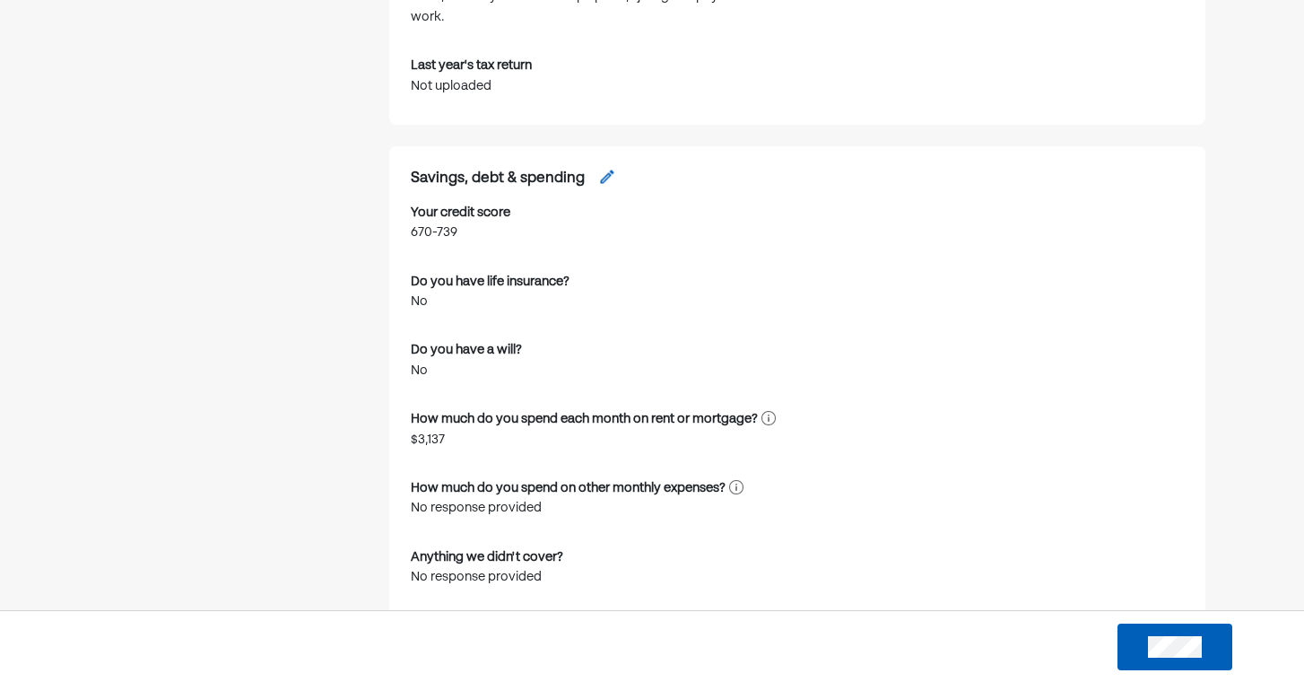
click at [616, 168] on img at bounding box center [607, 177] width 18 height 18
select select "*******"
select select "*****"
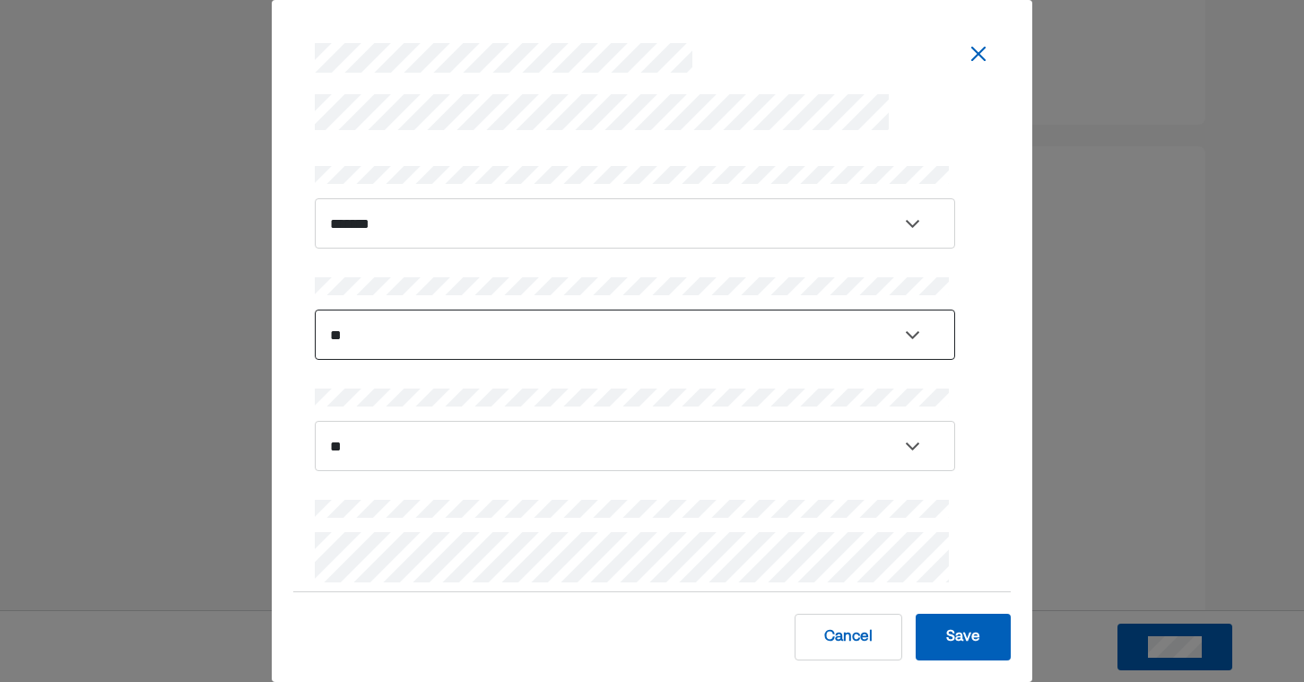
select select "****"
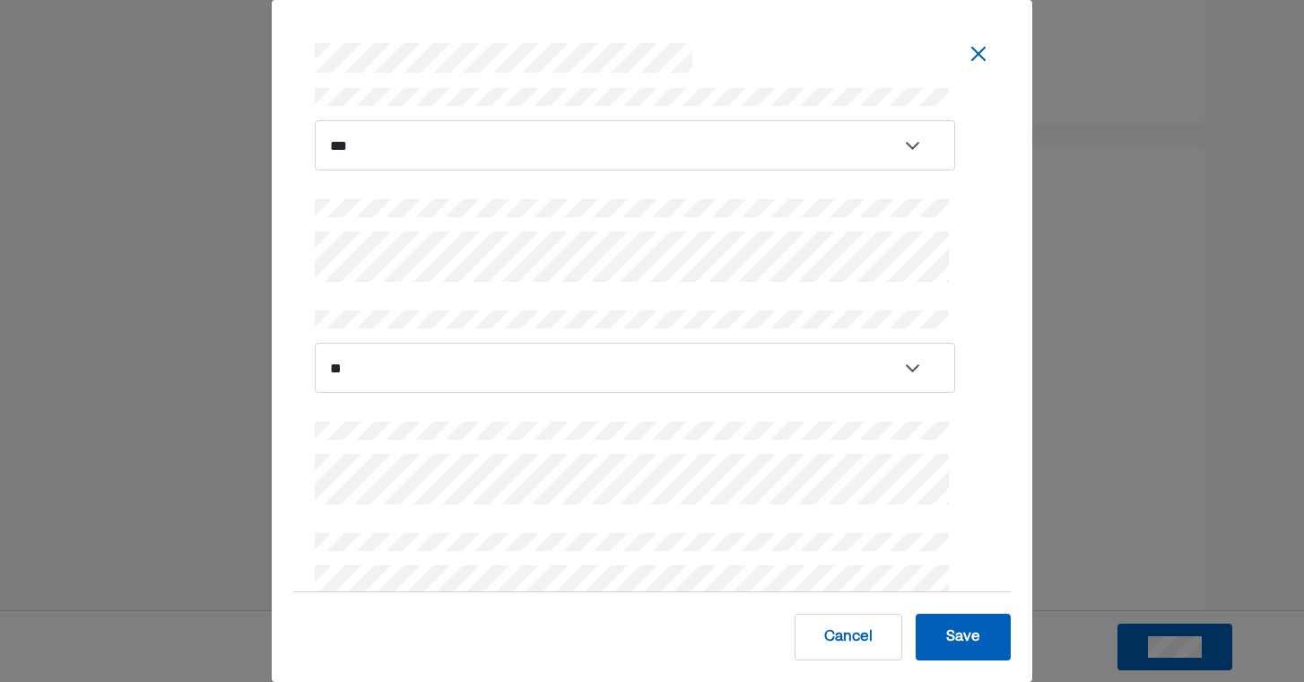
scroll to position [176, 0]
click at [969, 635] on button "Save" at bounding box center [963, 637] width 95 height 47
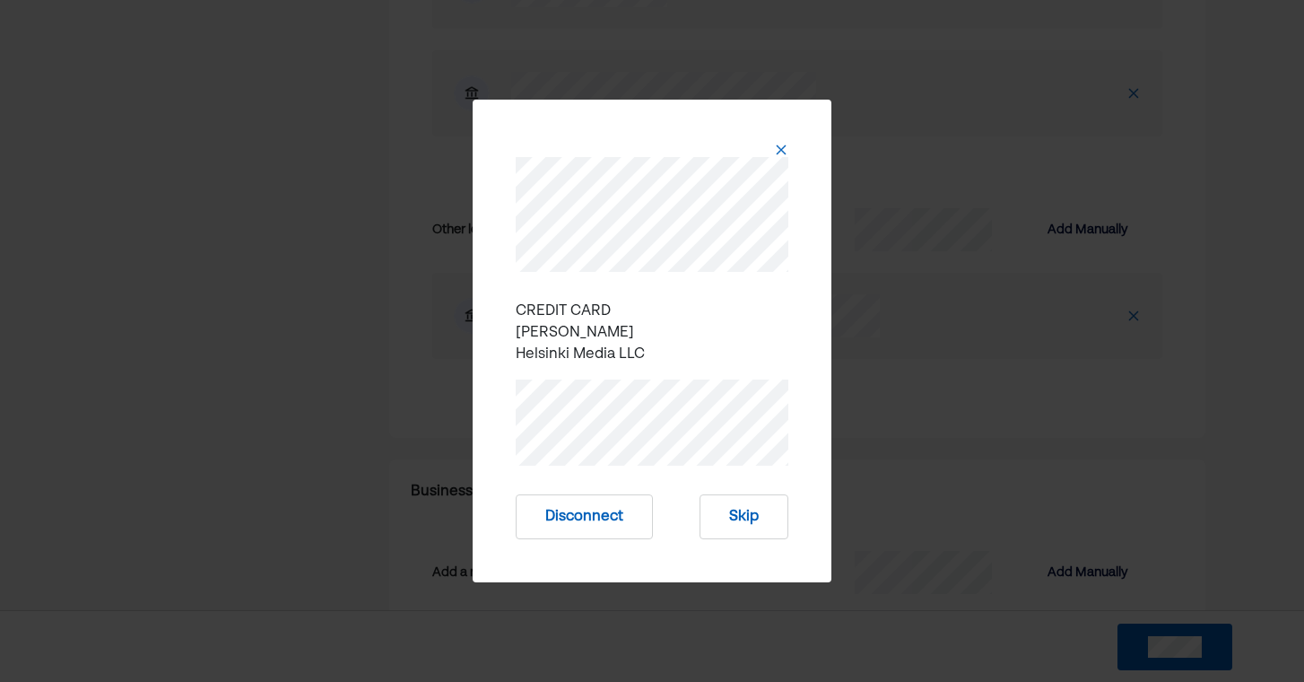
scroll to position [5733, 0]
click at [728, 518] on button "Skip" at bounding box center [744, 516] width 89 height 45
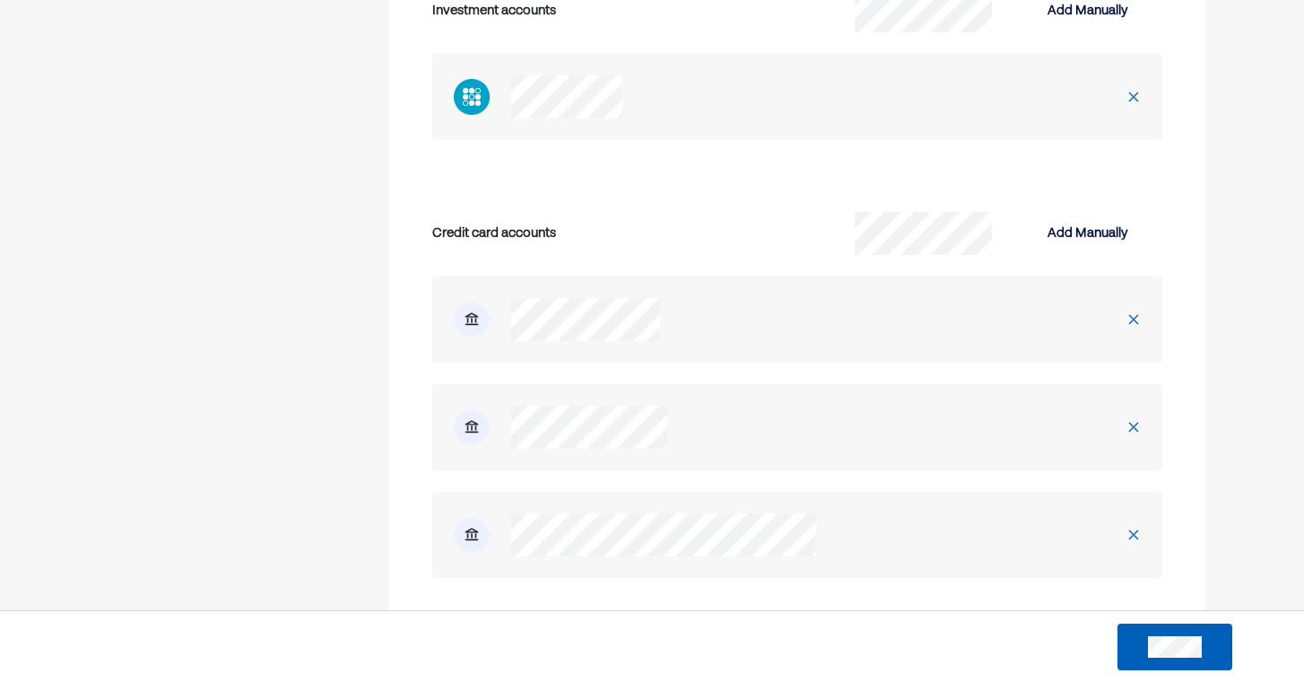
scroll to position [5293, 0]
click at [1135, 420] on img at bounding box center [1134, 427] width 14 height 14
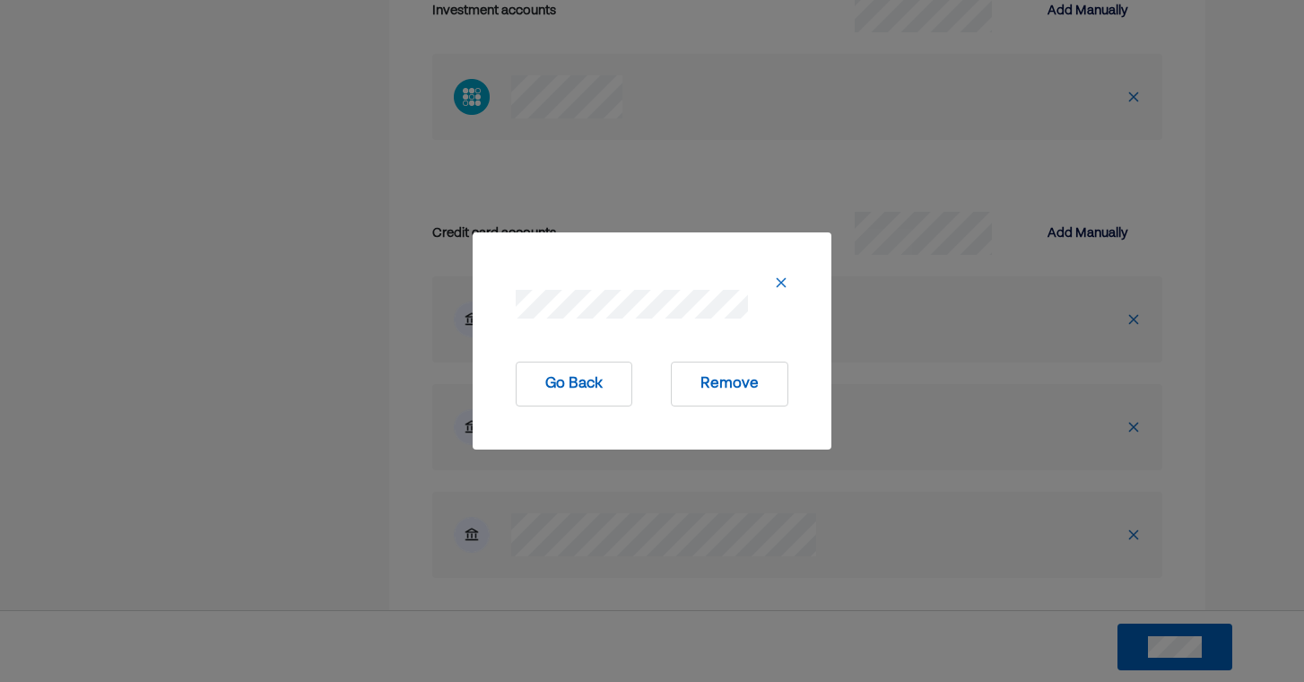
click at [728, 382] on button "Remove" at bounding box center [730, 384] width 118 height 45
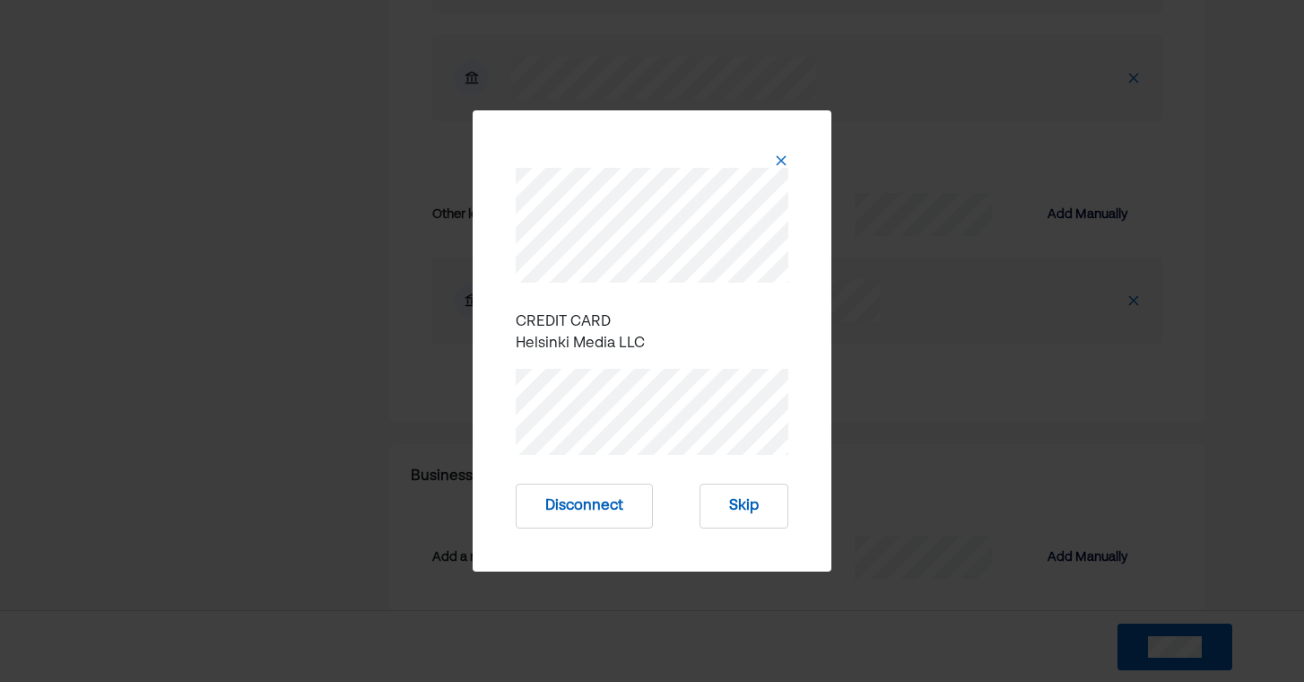
scroll to position [5643, 0]
click at [580, 505] on button "Disconnect" at bounding box center [584, 506] width 137 height 45
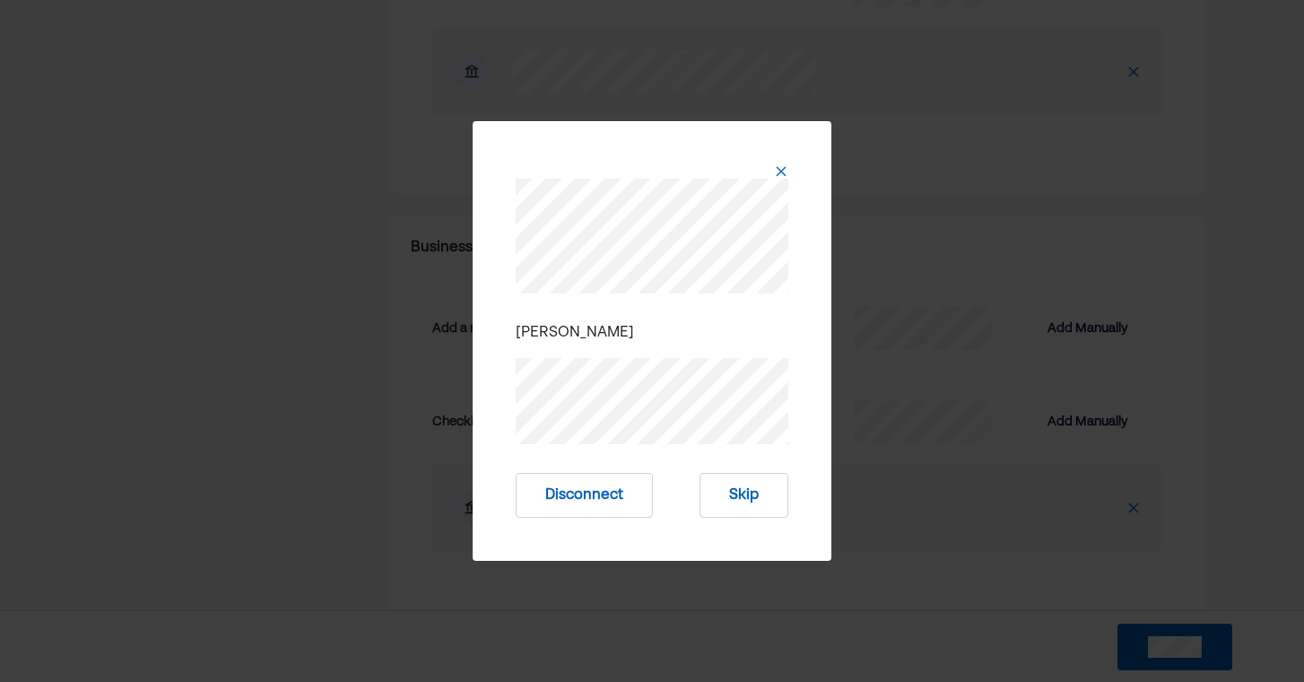
scroll to position [5659, 0]
click at [742, 496] on button "Skip" at bounding box center [744, 495] width 89 height 45
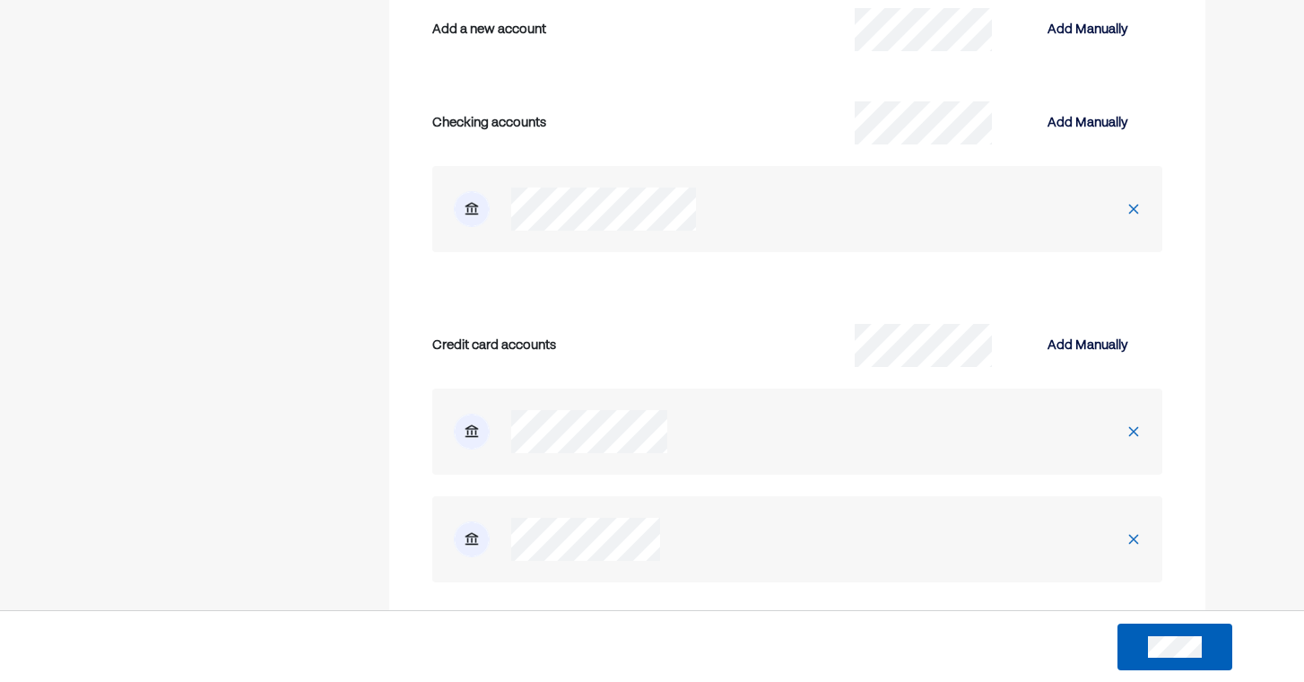
scroll to position [5930, 0]
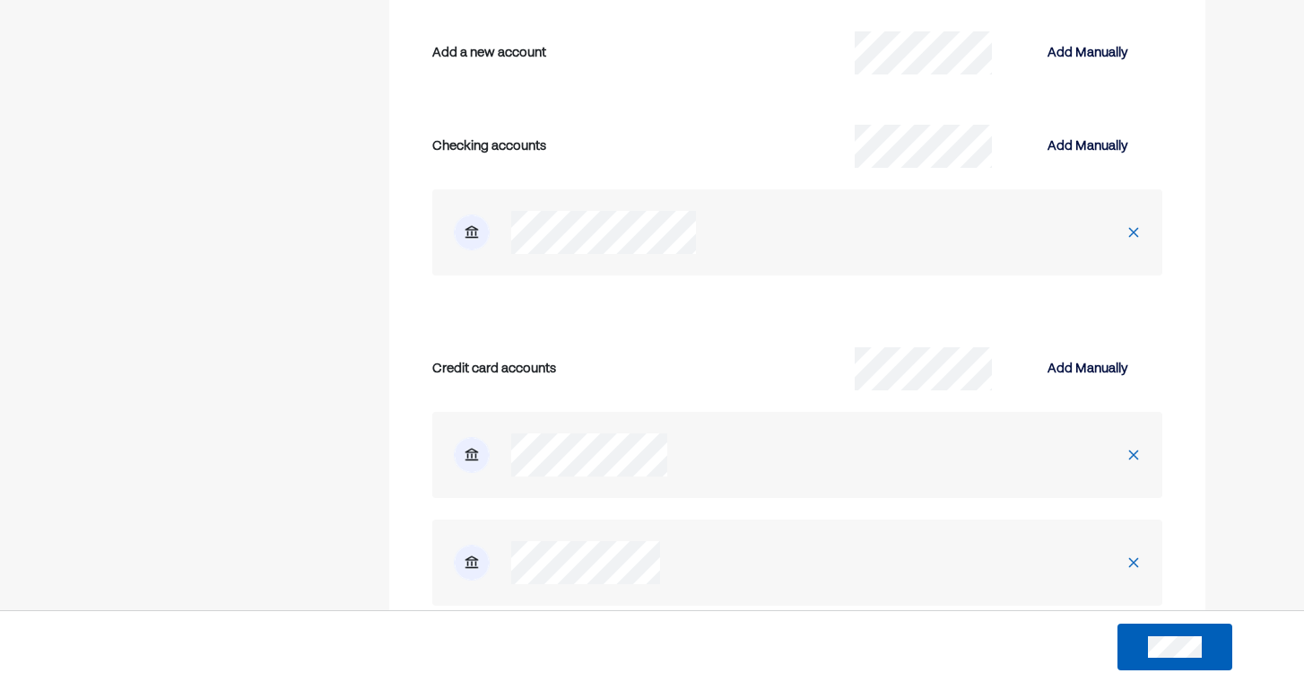
click at [1134, 555] on img at bounding box center [1134, 562] width 14 height 14
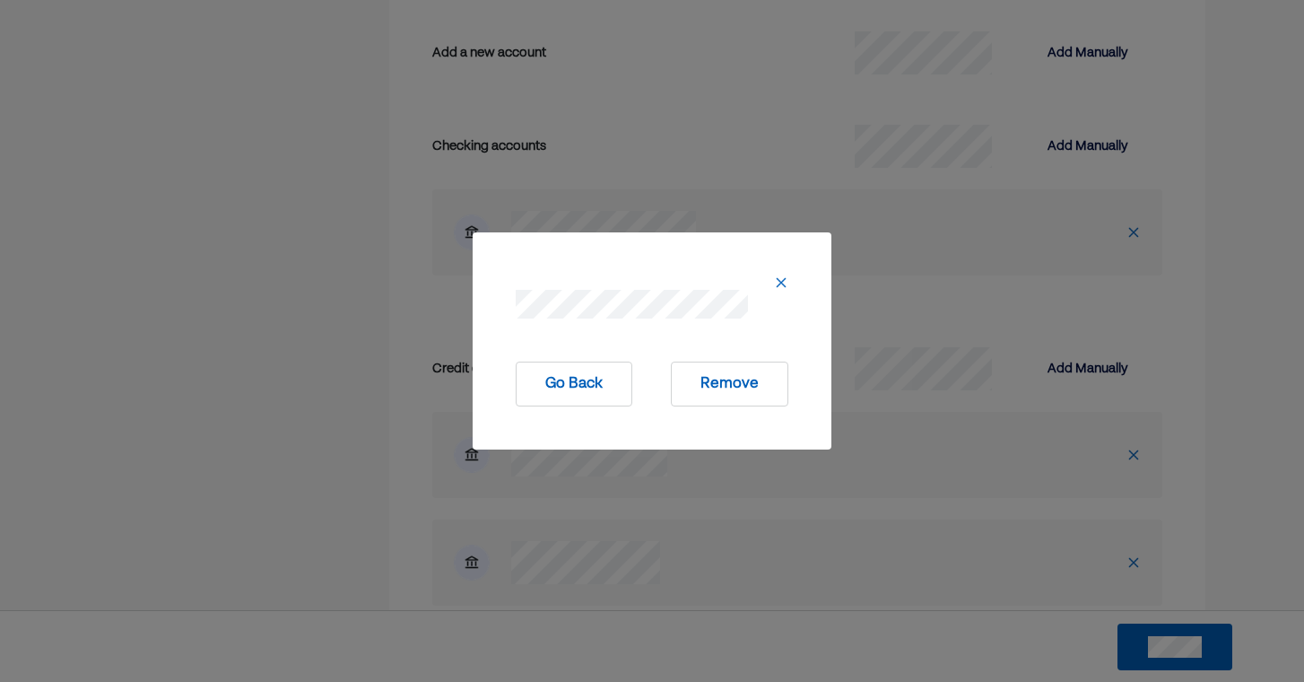
click at [724, 386] on button "Remove" at bounding box center [730, 384] width 118 height 45
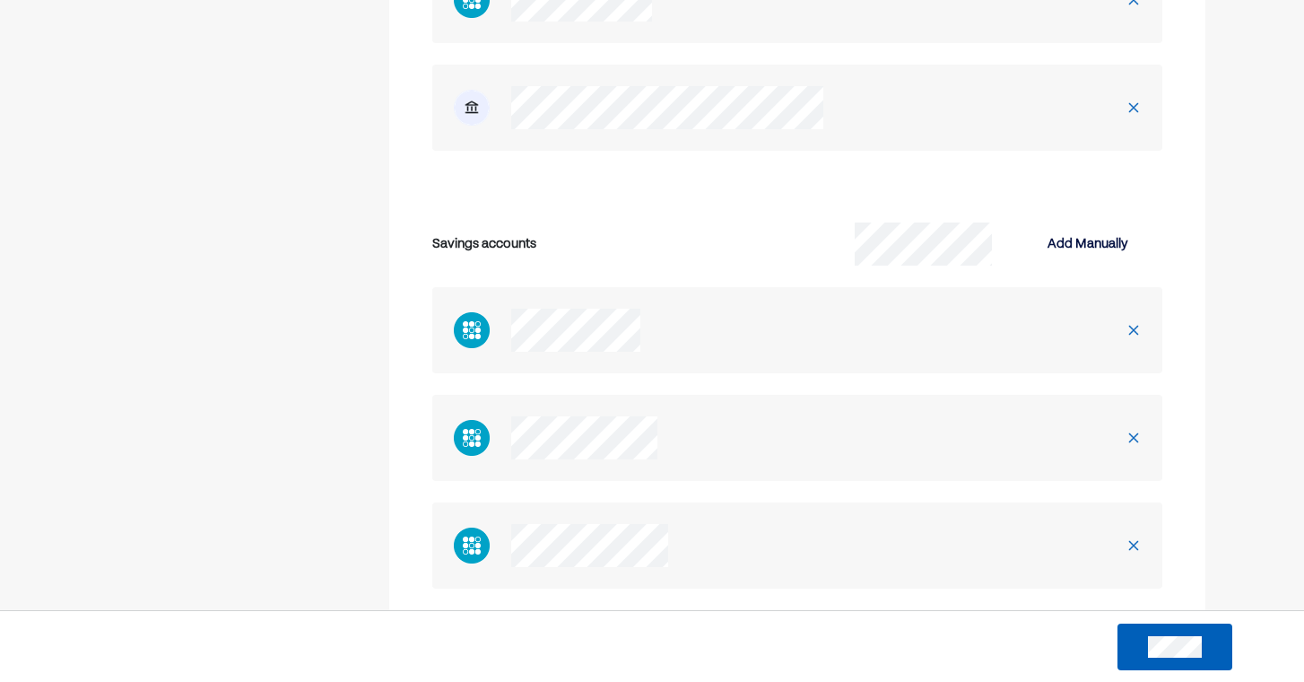
scroll to position [4393, 0]
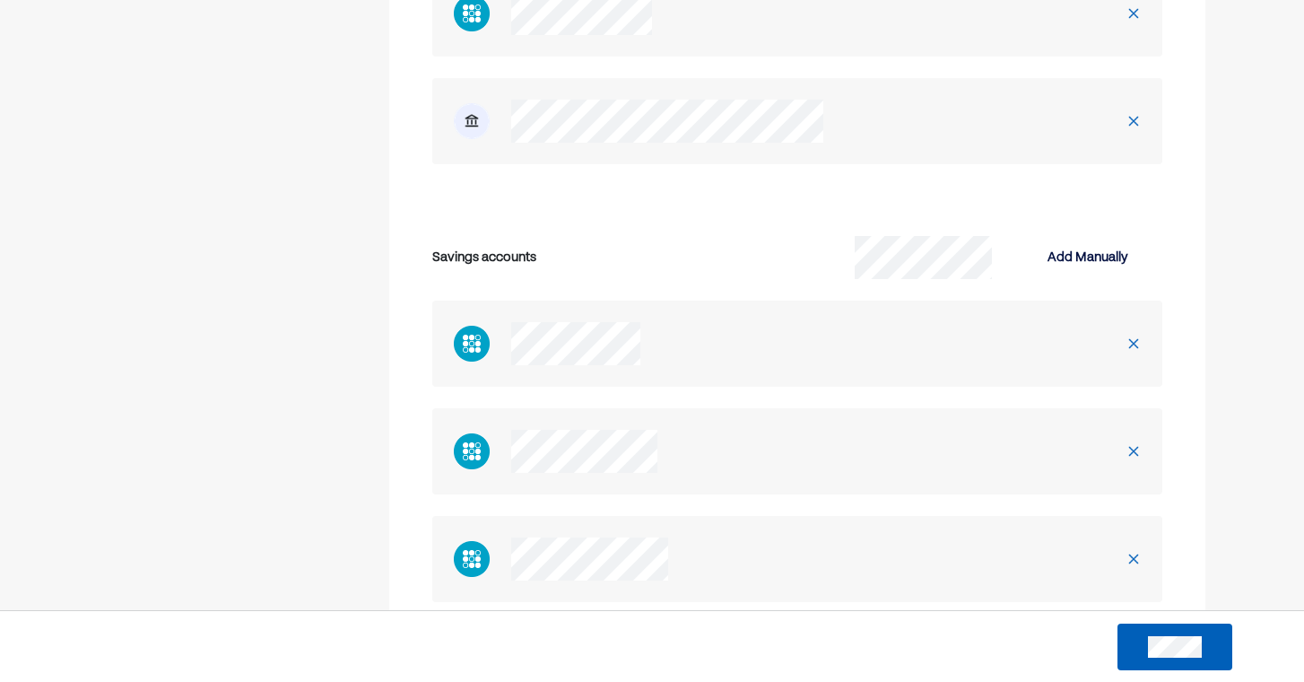
click at [1135, 444] on img at bounding box center [1134, 451] width 14 height 14
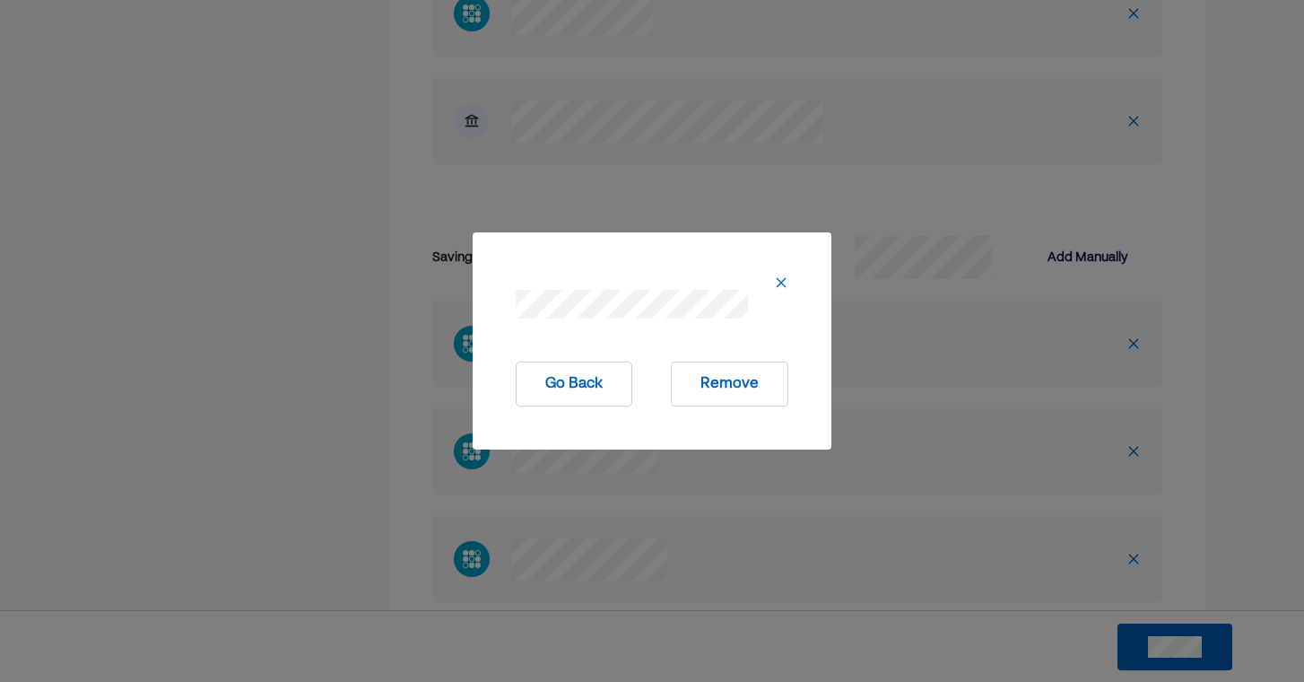
click at [735, 378] on button "Remove" at bounding box center [730, 384] width 118 height 45
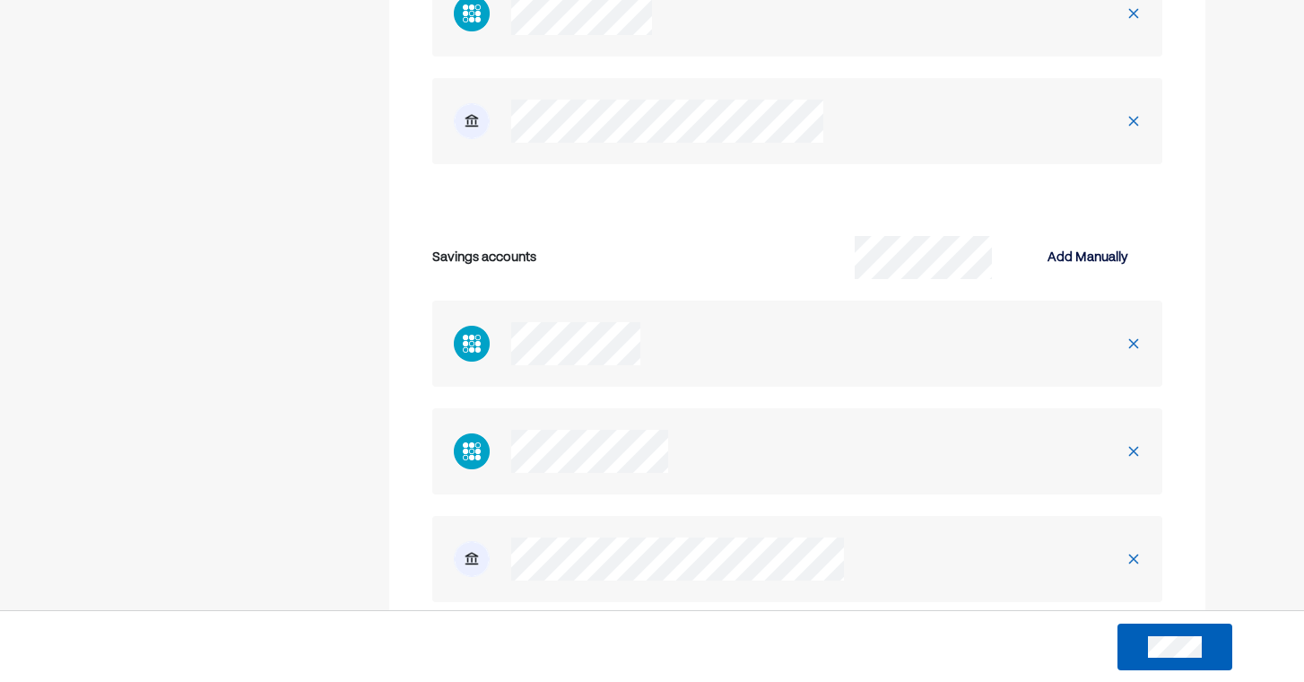
click at [1134, 444] on img at bounding box center [1134, 451] width 14 height 14
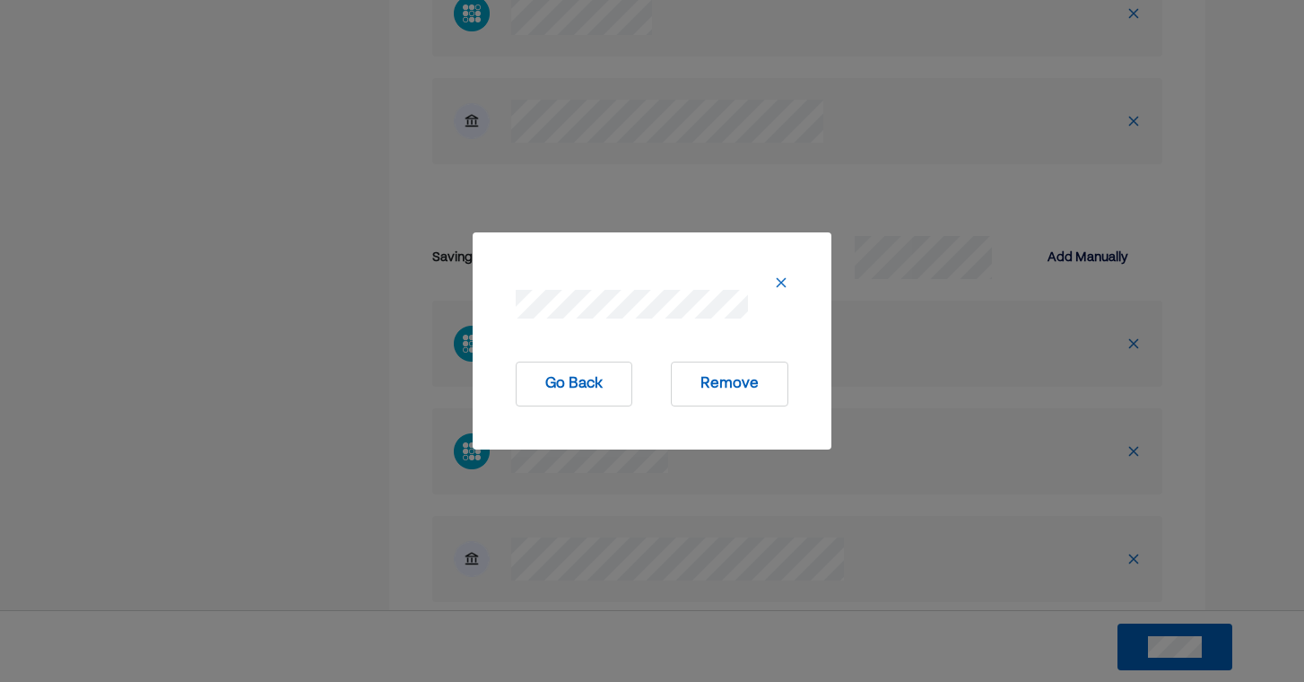
click at [771, 377] on button "Remove" at bounding box center [730, 384] width 118 height 45
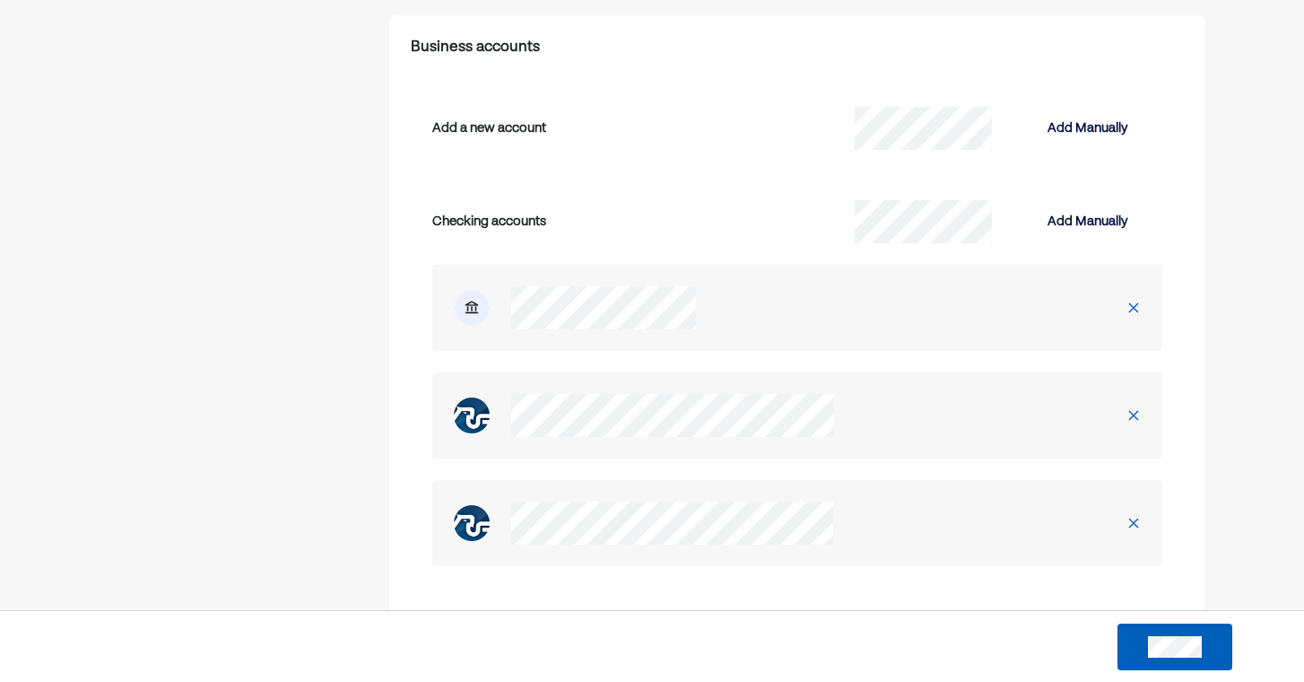
scroll to position [5662, 0]
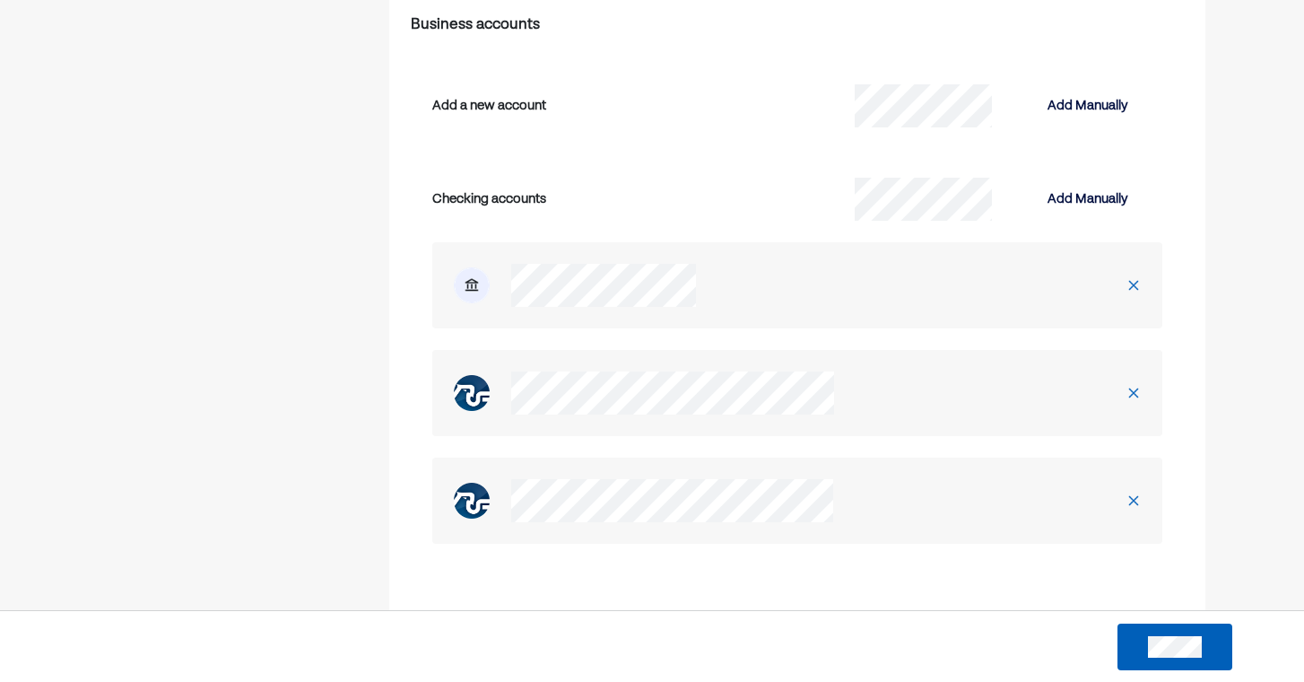
click at [1136, 493] on img at bounding box center [1134, 500] width 14 height 14
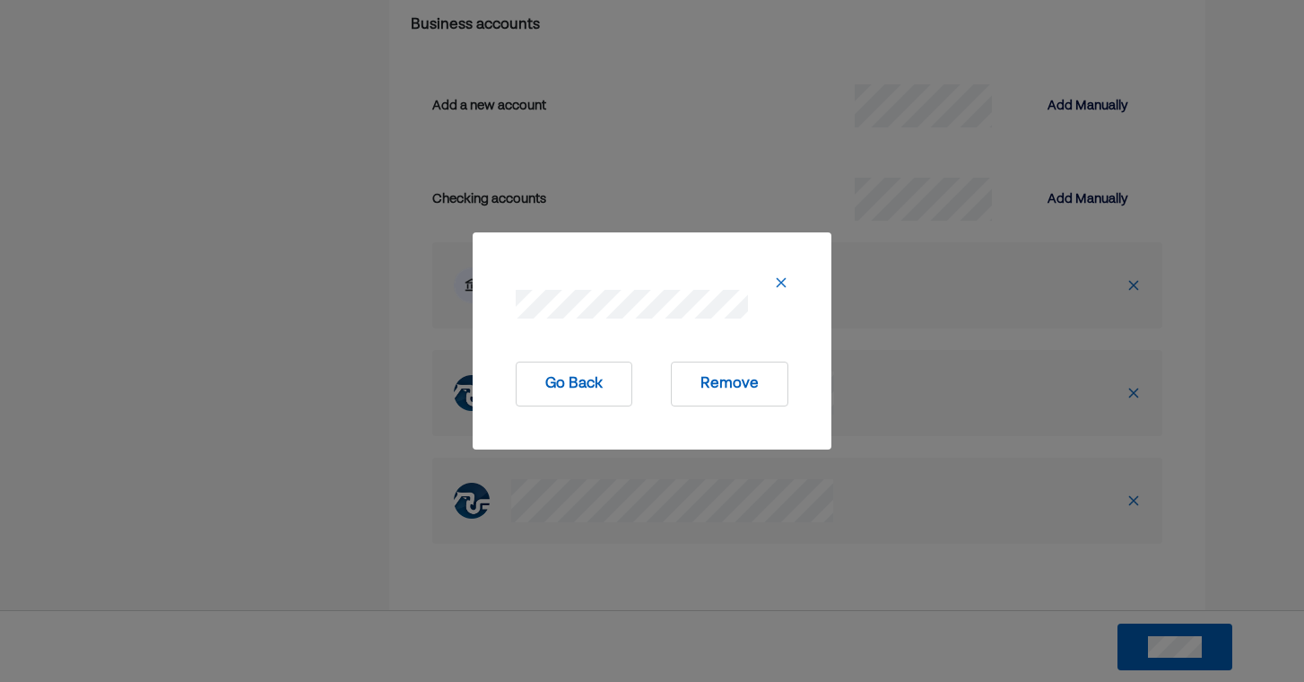
click at [732, 395] on button "Remove" at bounding box center [730, 384] width 118 height 45
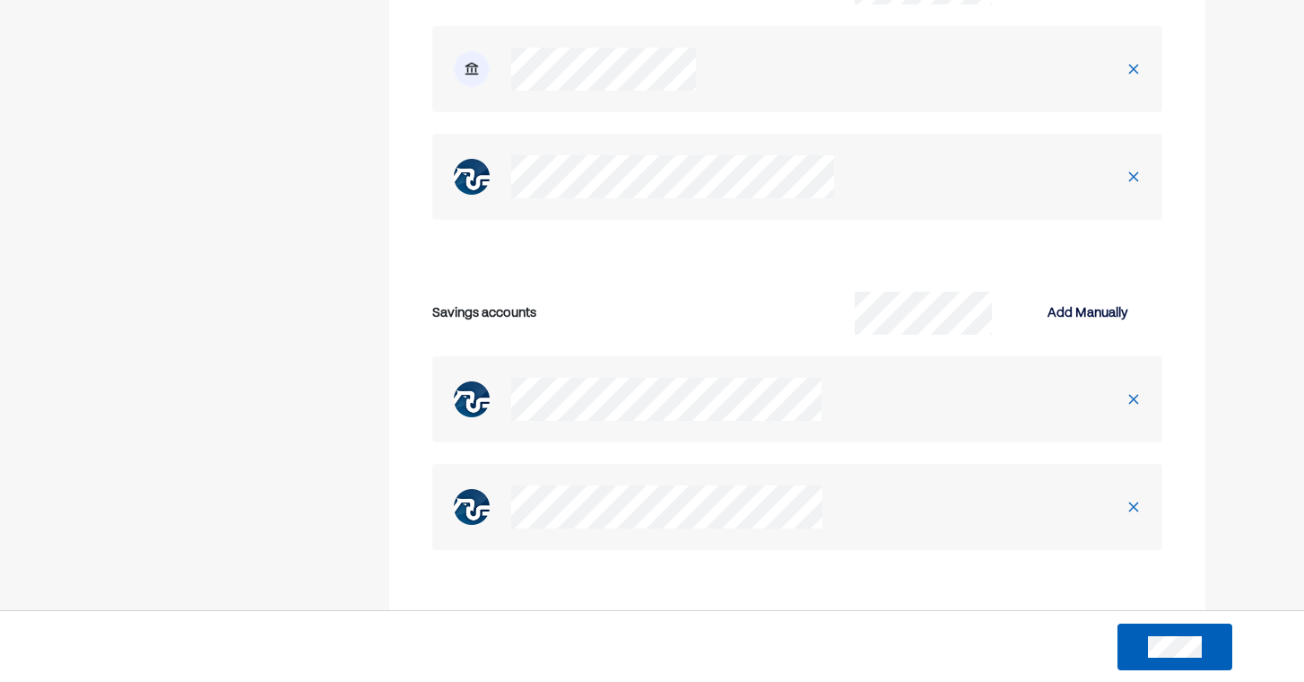
scroll to position [5880, 0]
click at [1133, 390] on img at bounding box center [1134, 397] width 14 height 14
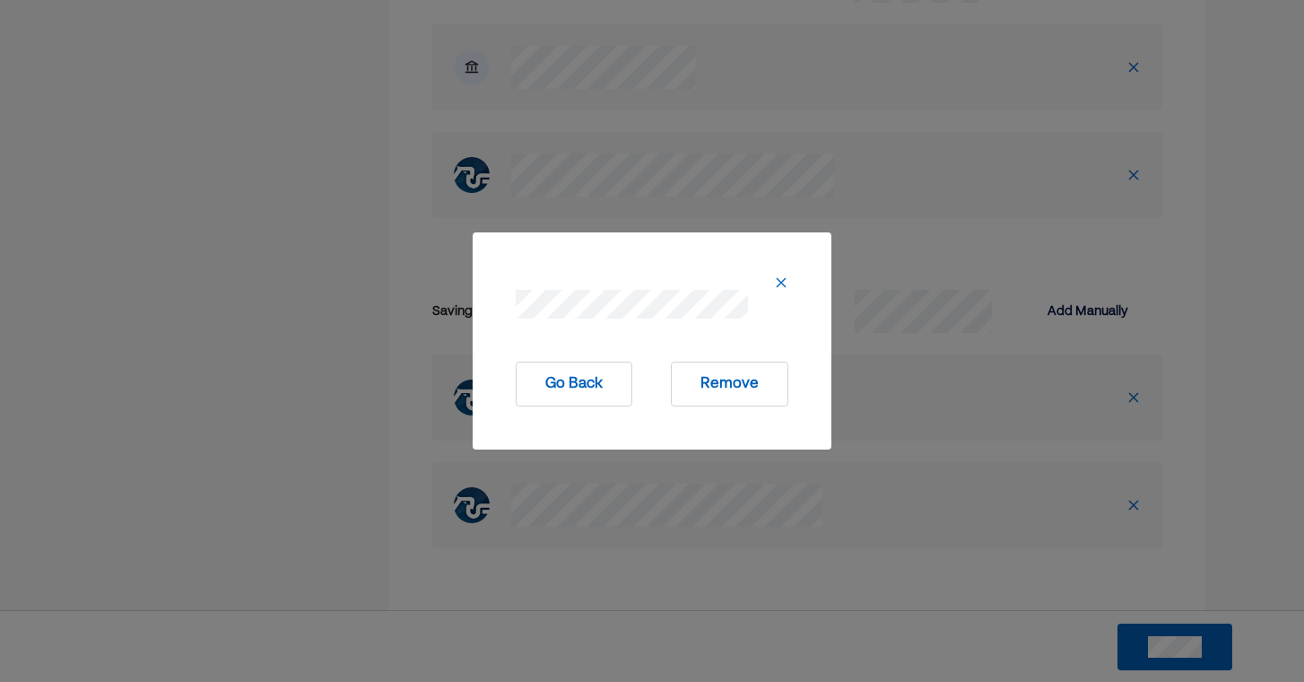
click at [740, 382] on button "Remove" at bounding box center [730, 384] width 118 height 45
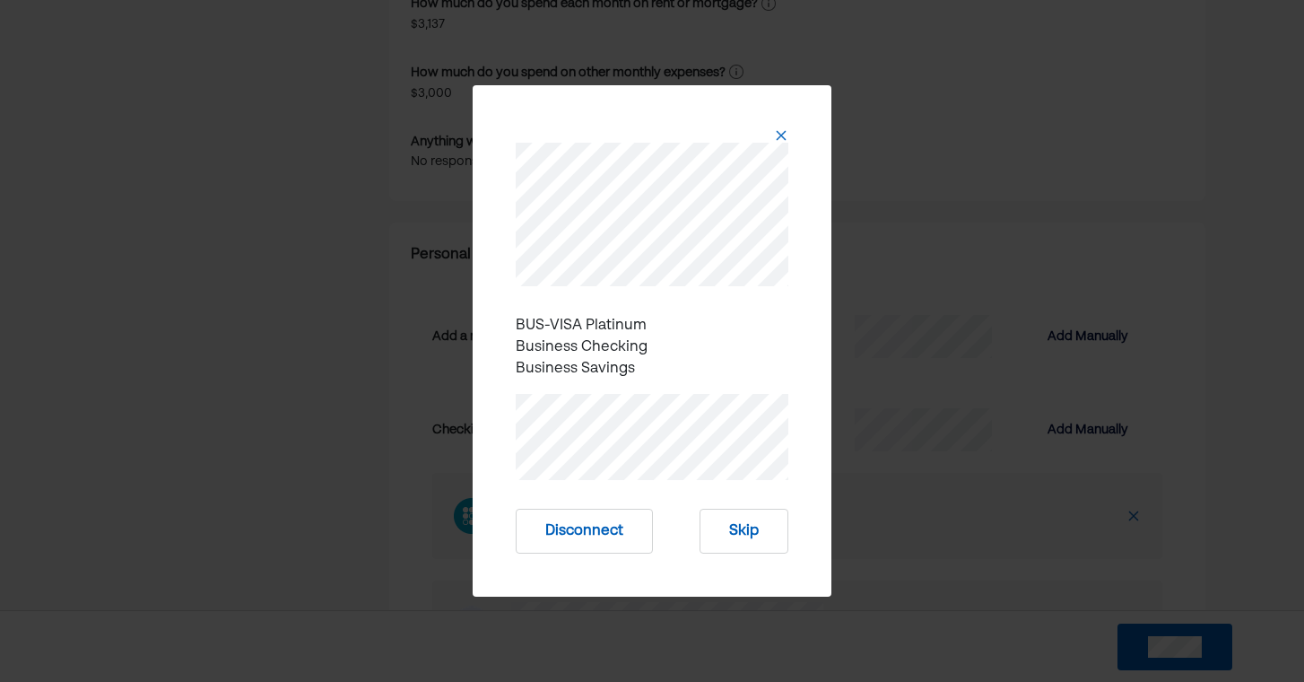
scroll to position [3895, 0]
click at [737, 532] on button "Skip" at bounding box center [744, 531] width 89 height 45
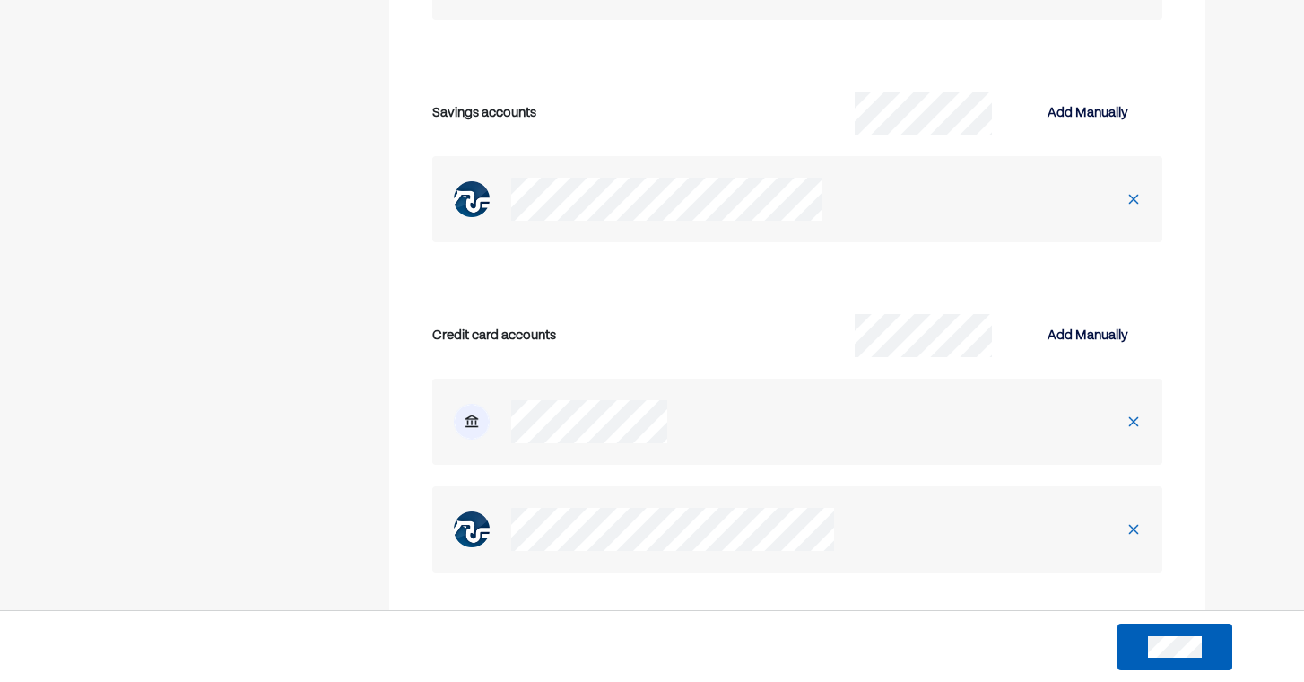
scroll to position [6400, 0]
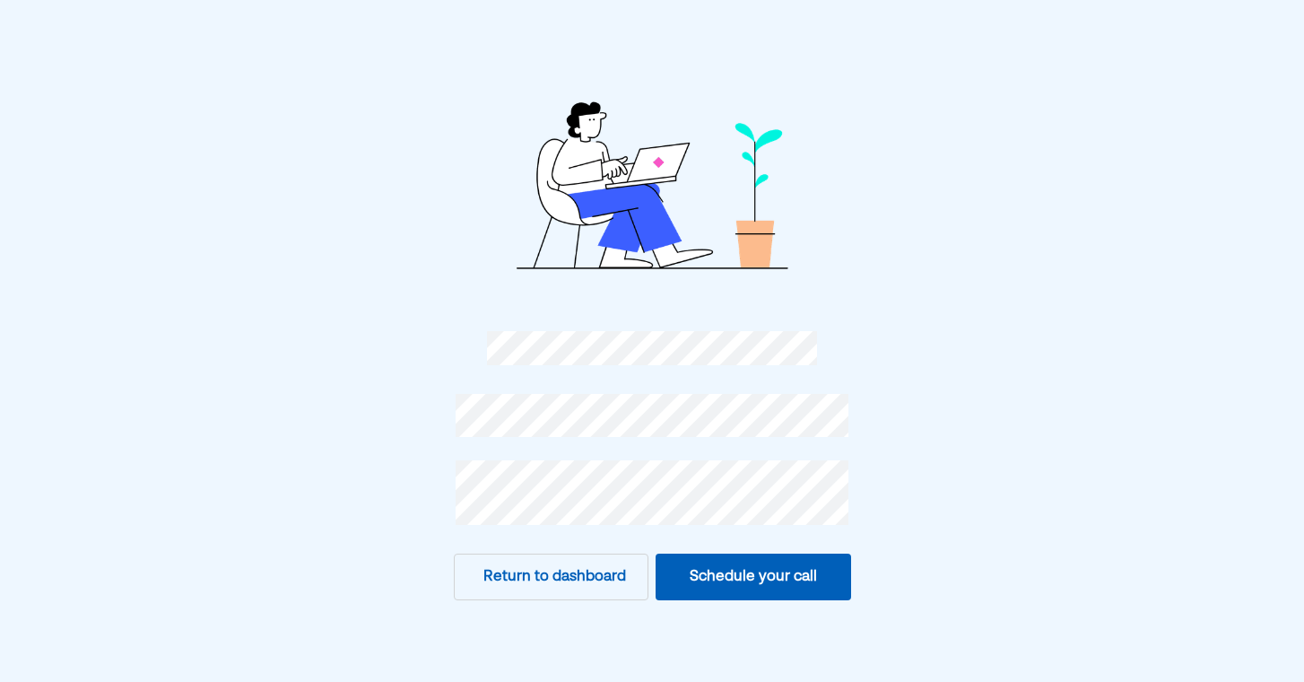
click at [571, 571] on button "Return to dashboard" at bounding box center [552, 576] width 196 height 47
